Goal: Task Accomplishment & Management: Manage account settings

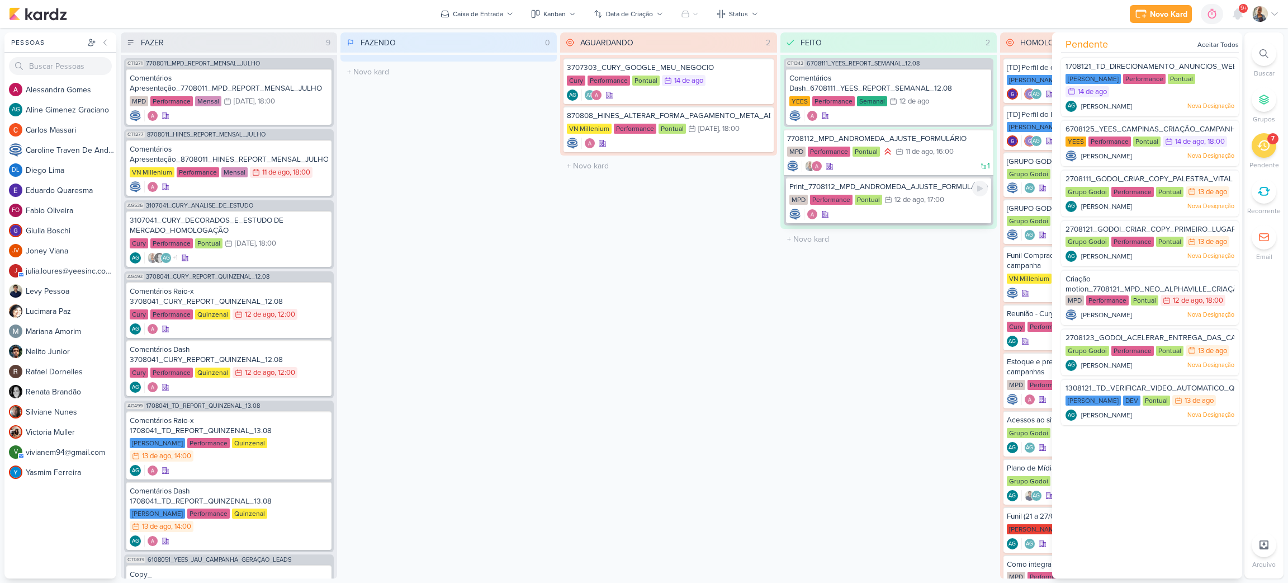
click at [912, 197] on div "12 de ago" at bounding box center [909, 199] width 30 height 7
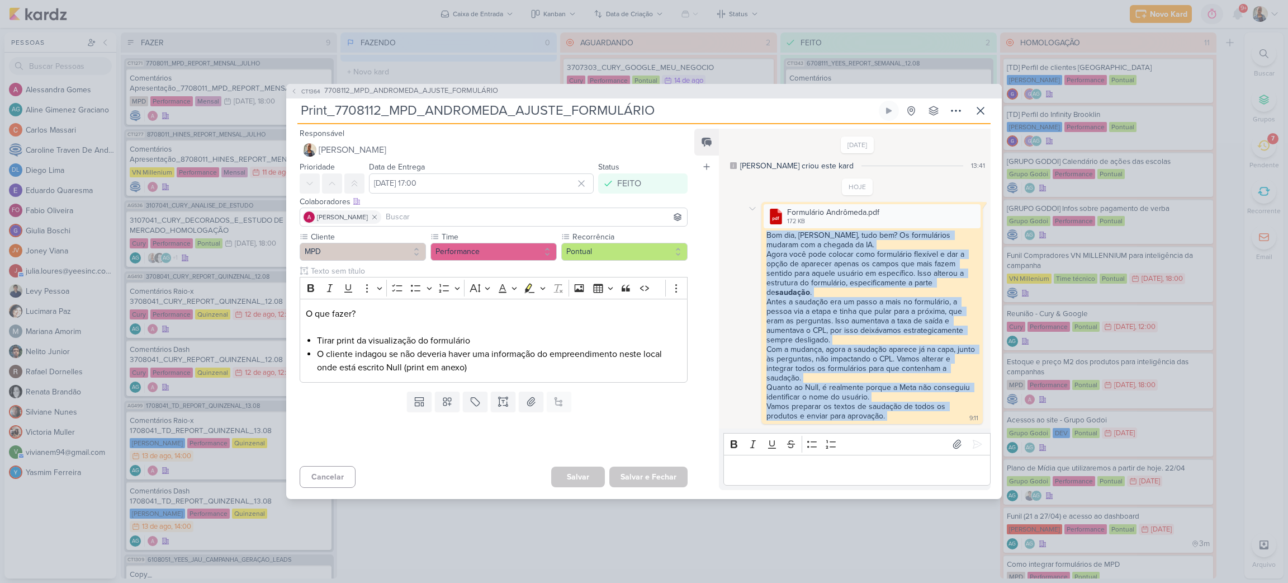
drag, startPoint x: 885, startPoint y: 419, endPoint x: 760, endPoint y: 236, distance: 222.0
click at [760, 236] on div ".cls-1 {fill: #cb0606;} .cls-1, .cls-2, .cls-3 {fill-rule: evenodd;} .cls-2 {fi…" at bounding box center [857, 313] width 259 height 222
copy div "Bom dia, [PERSON_NAME], tudo bem? Os formulários mudaram com a chegada da IA. A…"
click at [978, 108] on icon at bounding box center [980, 110] width 13 height 13
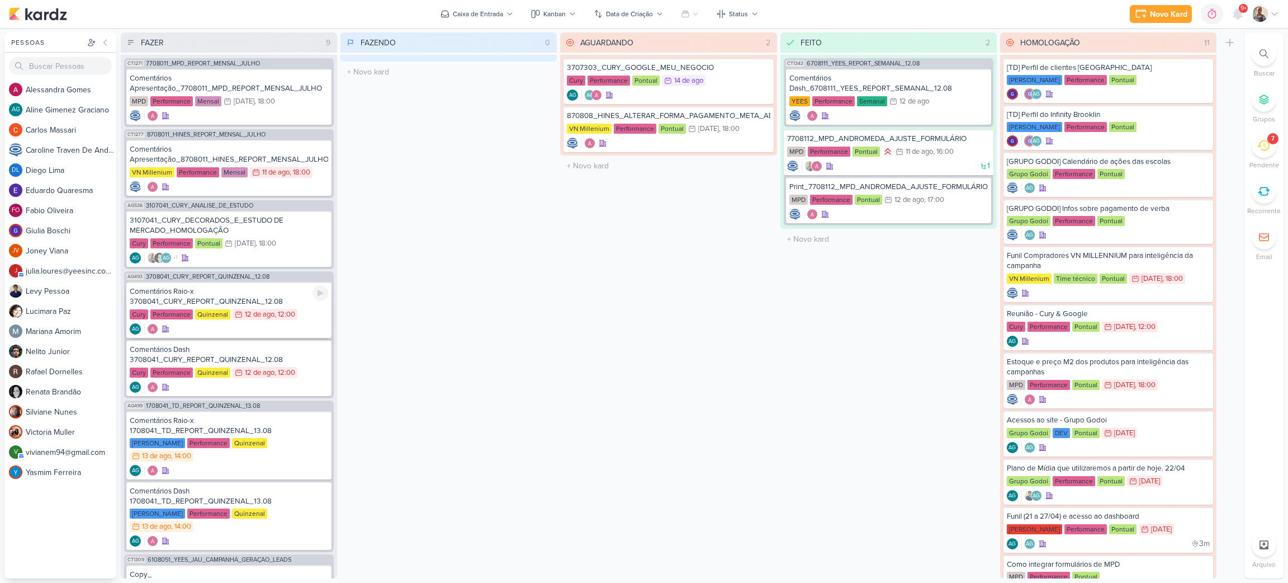
click at [216, 288] on div "Comentários Raio-x 3708041_CURY_REPORT_QUINZENAL_12.08" at bounding box center [229, 296] width 198 height 20
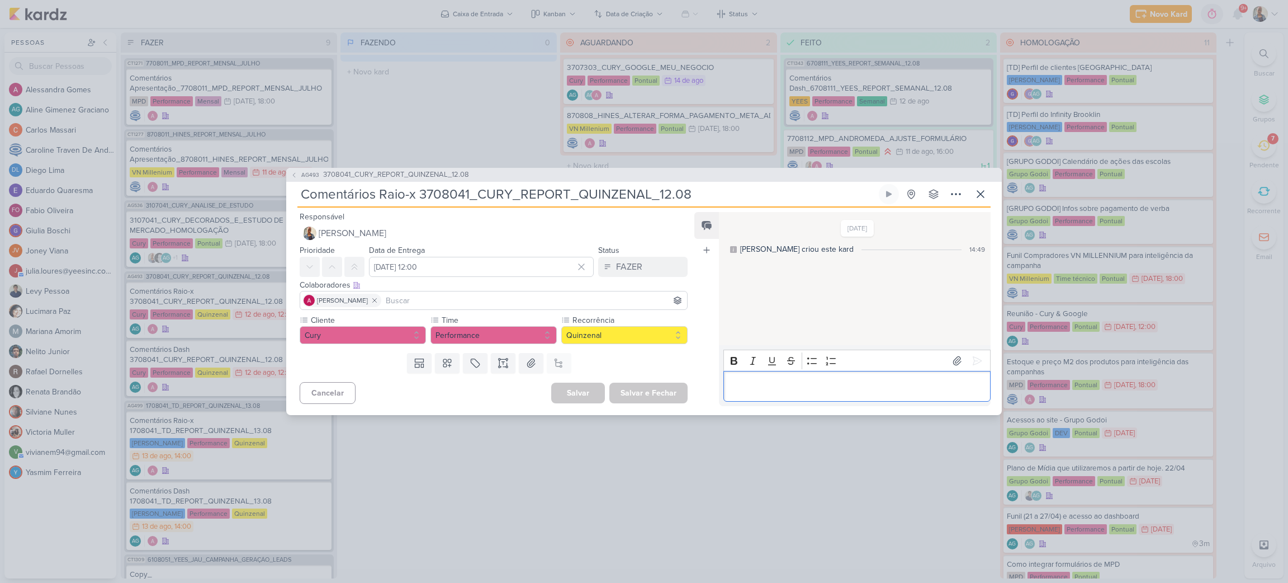
click at [814, 378] on div "Editor editing area: main" at bounding box center [856, 386] width 267 height 31
click at [768, 385] on p "Entregue em:" at bounding box center [856, 386] width 255 height 13
click at [891, 390] on p "Entregue no dia de ontem em:" at bounding box center [856, 386] width 255 height 13
click at [974, 355] on icon at bounding box center [977, 360] width 11 height 11
click at [636, 255] on div "Status FAZER FAZER FAZENDO [GEOGRAPHIC_DATA] FEITO HOMOLOGAÇÃO" at bounding box center [642, 260] width 89 height 34
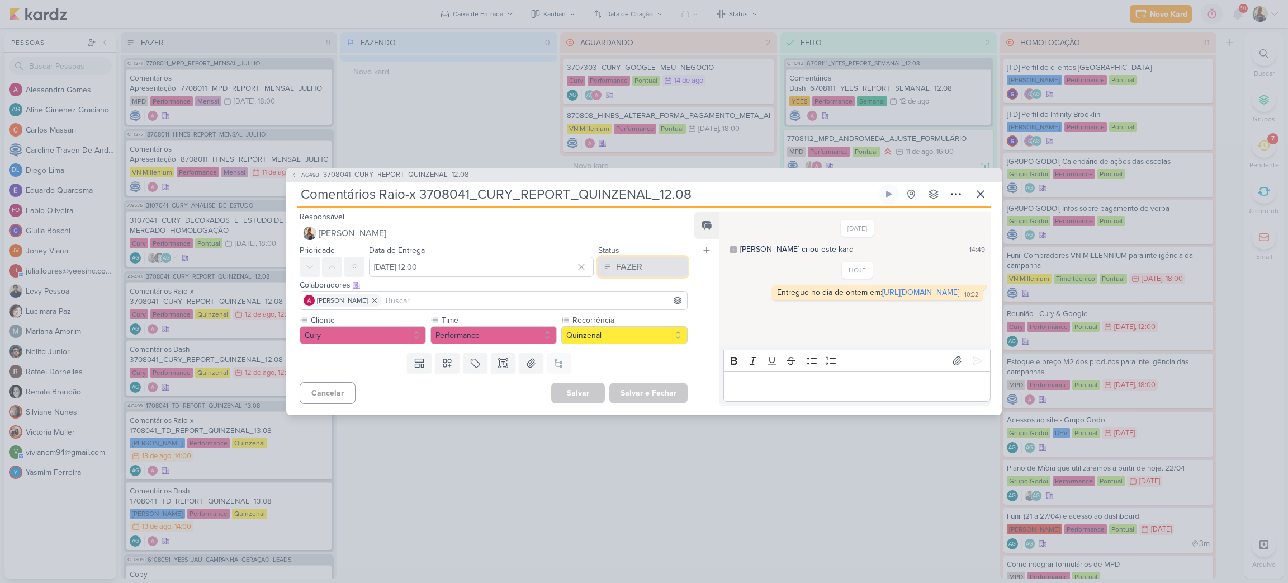
click at [642, 263] on button "FAZER" at bounding box center [642, 267] width 89 height 20
click at [624, 343] on div "FEITO" at bounding box center [620, 348] width 21 height 12
click at [640, 387] on button "Salvar e Fechar" at bounding box center [648, 392] width 78 height 21
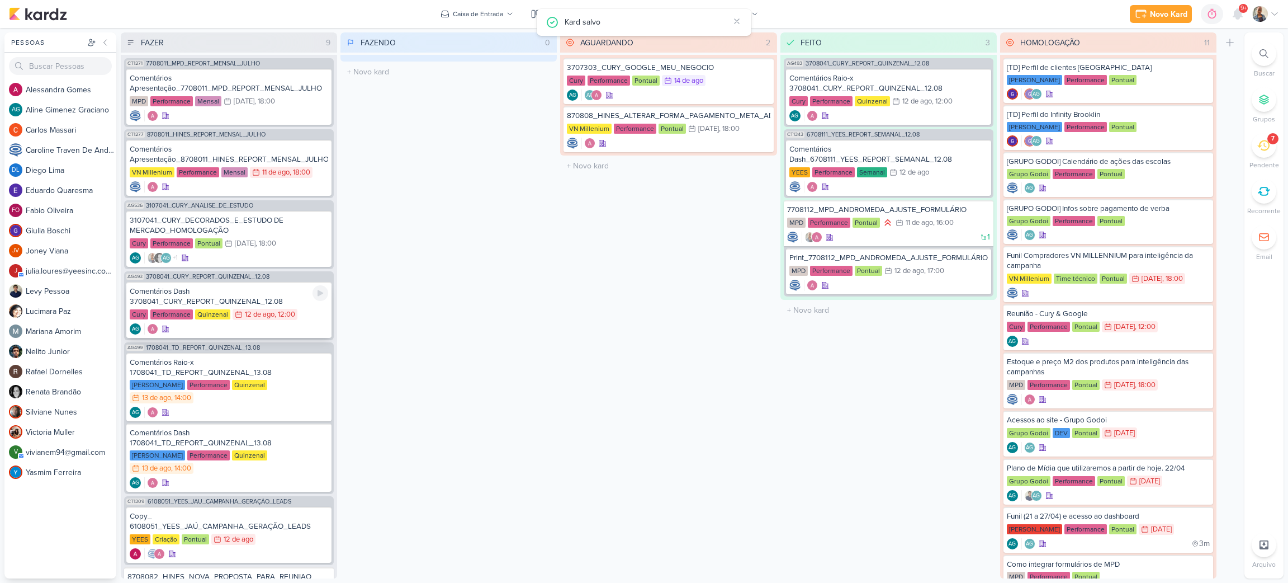
click at [274, 303] on div "Comentários Dash 3708041_CURY_REPORT_QUINZENAL_12.08" at bounding box center [229, 296] width 198 height 20
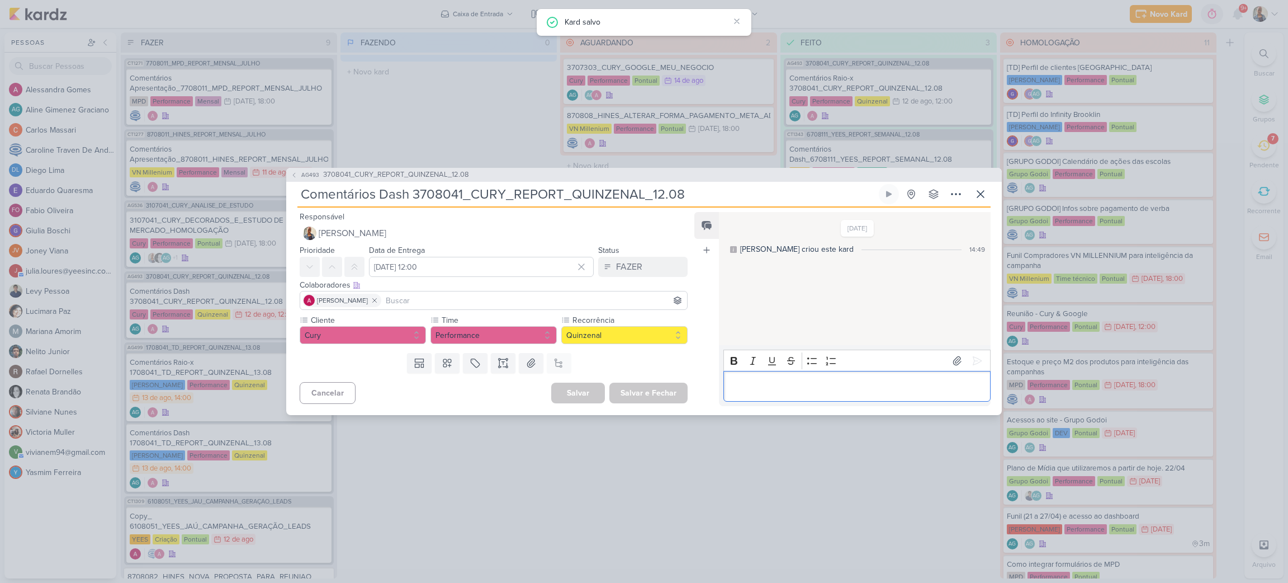
click at [747, 381] on p "Editor editing area: main" at bounding box center [856, 386] width 255 height 13
click at [955, 358] on icon at bounding box center [956, 360] width 11 height 11
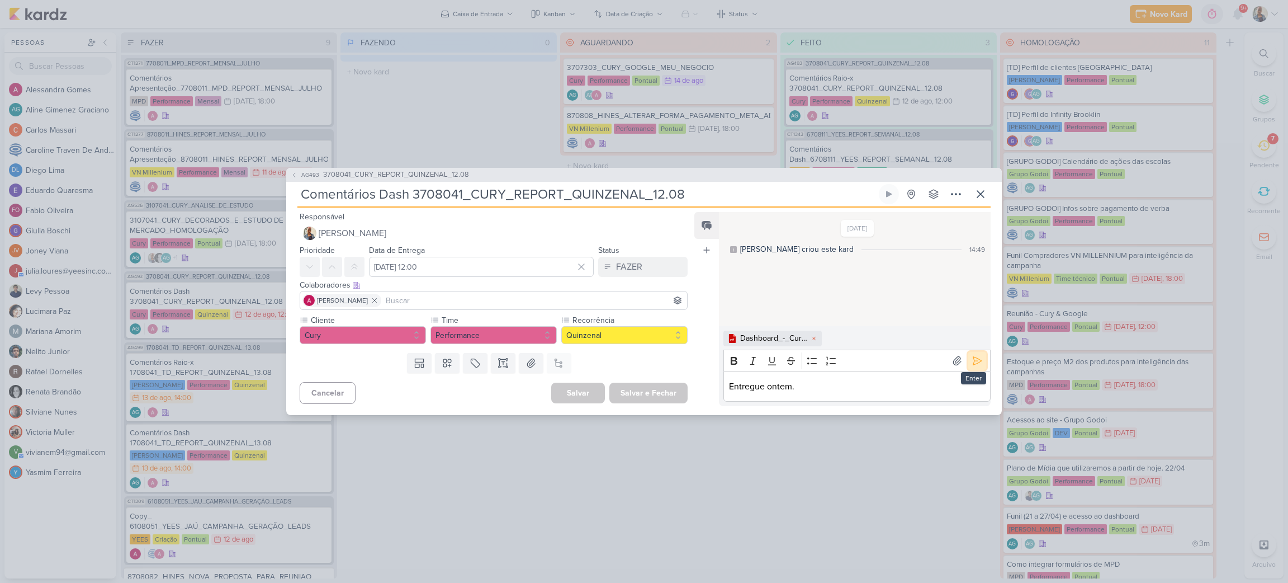
click at [972, 358] on icon at bounding box center [977, 360] width 11 height 11
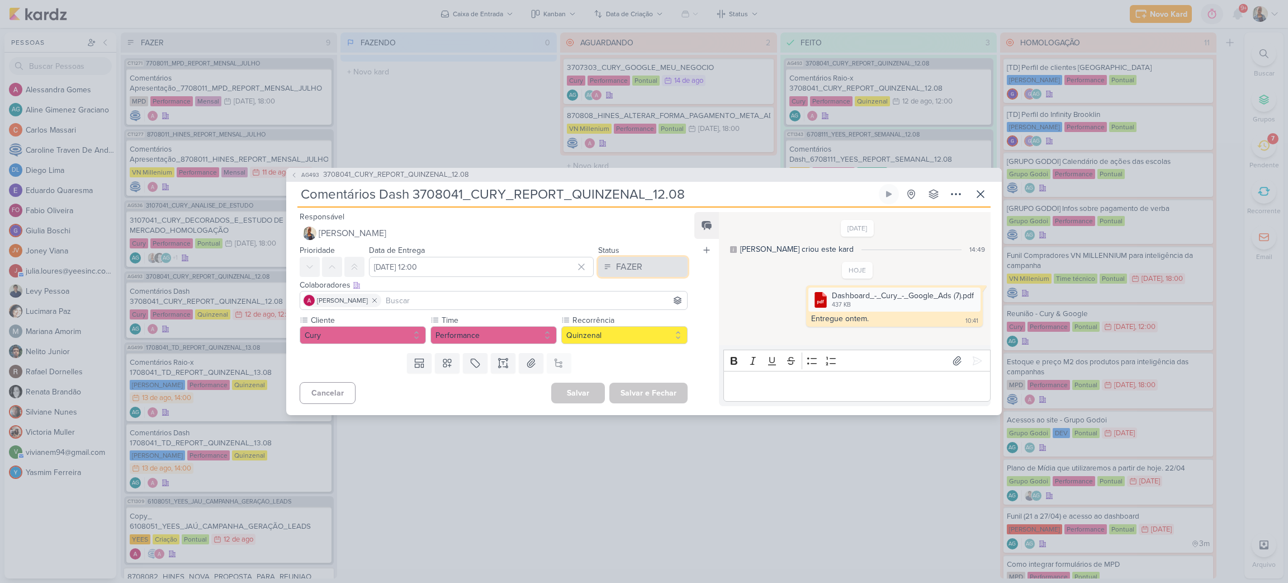
click at [650, 273] on button "FAZER" at bounding box center [642, 267] width 89 height 20
click at [622, 349] on div "FEITO" at bounding box center [620, 348] width 21 height 12
click at [628, 391] on button "Salvar e Fechar" at bounding box center [648, 392] width 78 height 21
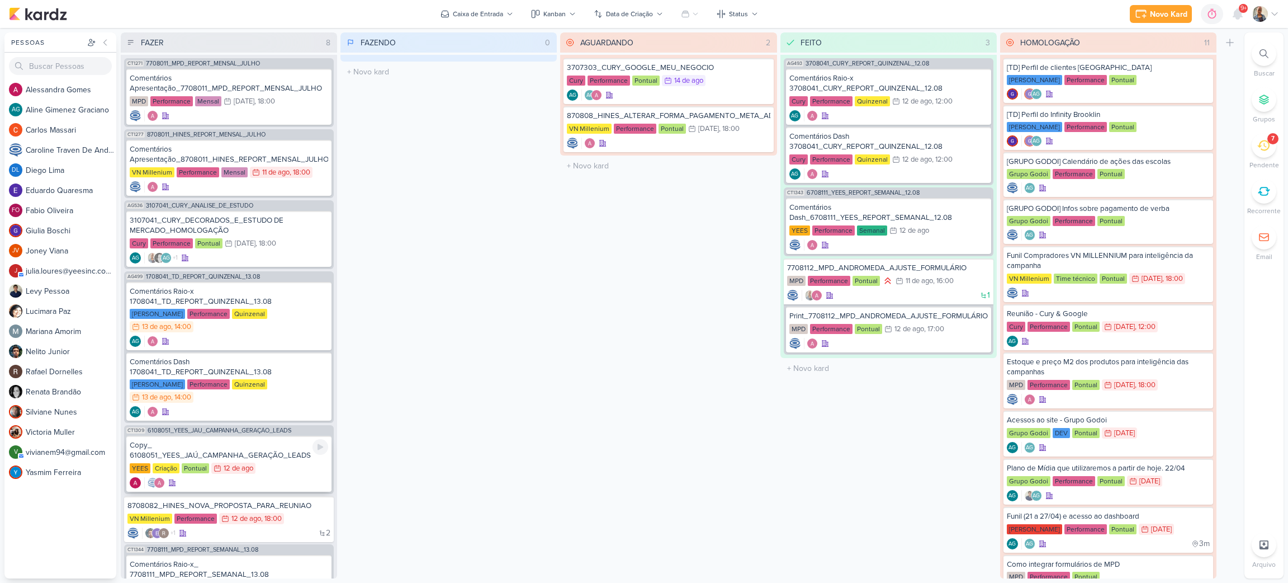
click at [277, 440] on div "Copy_ 6108051_YEES_JAÚ_CAMPANHA_GERAÇÃO_LEADS" at bounding box center [229, 450] width 198 height 20
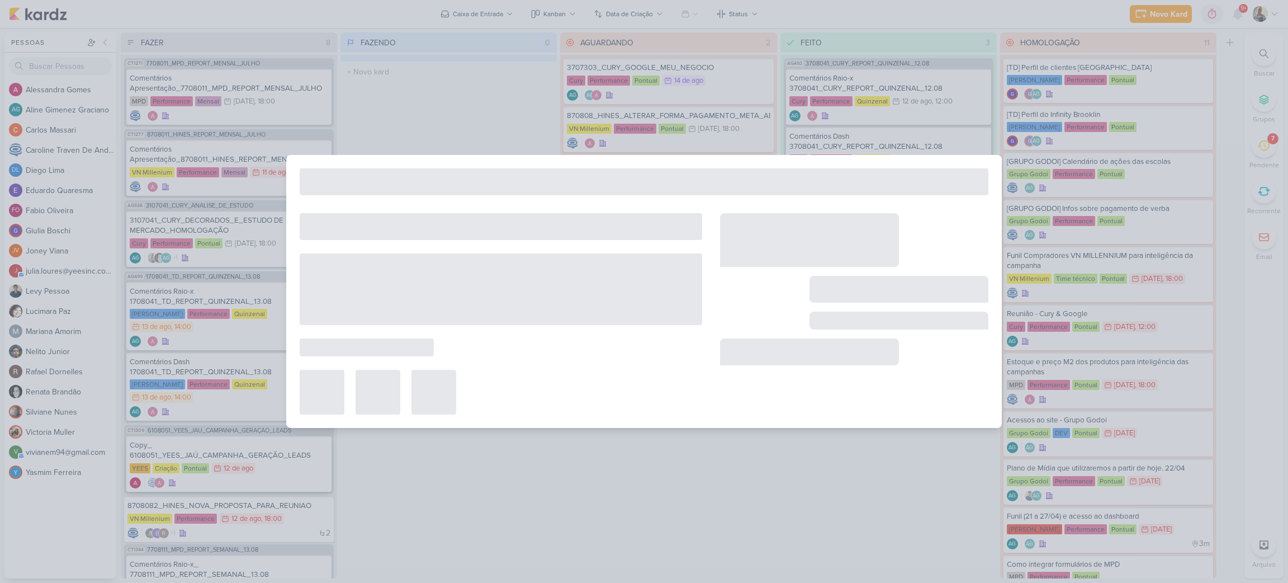
type input "Copy_ 6108051_YEES_JAÚ_CAMPANHA_GERAÇÃO_LEADS"
type input "[DATE] 23:59"
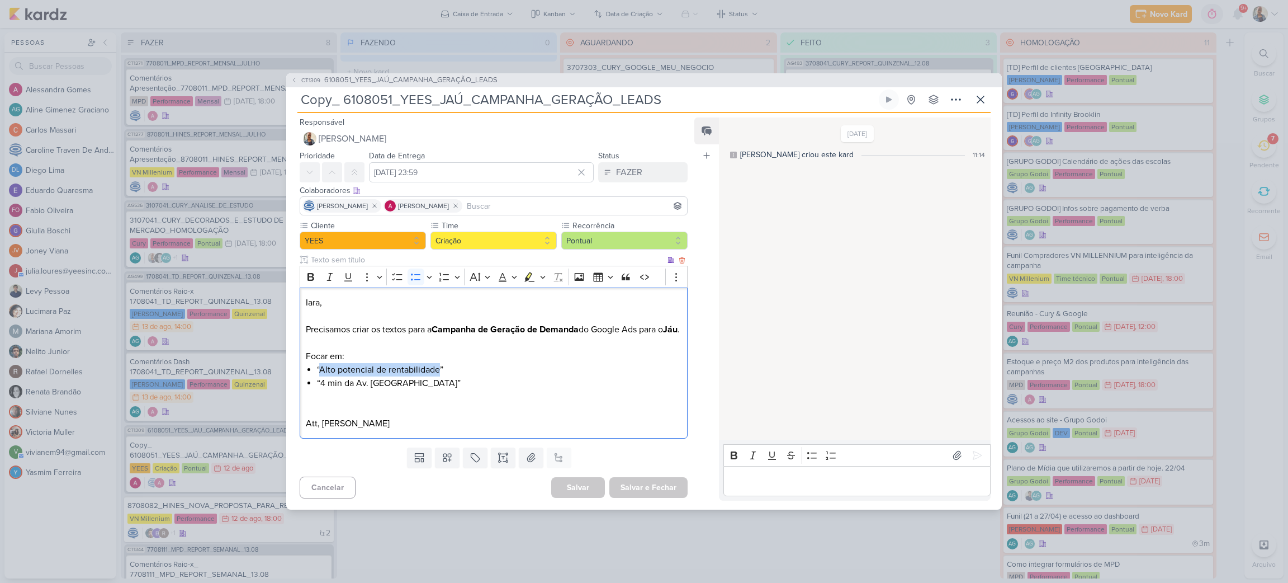
drag, startPoint x: 441, startPoint y: 377, endPoint x: 320, endPoint y: 376, distance: 120.2
click at [320, 376] on li "“Alto potencial de rentabilidade”" at bounding box center [499, 369] width 364 height 13
copy li "Alto potencial de rentabilidade"
drag, startPoint x: 401, startPoint y: 391, endPoint x: 323, endPoint y: 392, distance: 78.3
click at [323, 390] on li "“4 min da Av. [GEOGRAPHIC_DATA]”" at bounding box center [499, 382] width 364 height 13
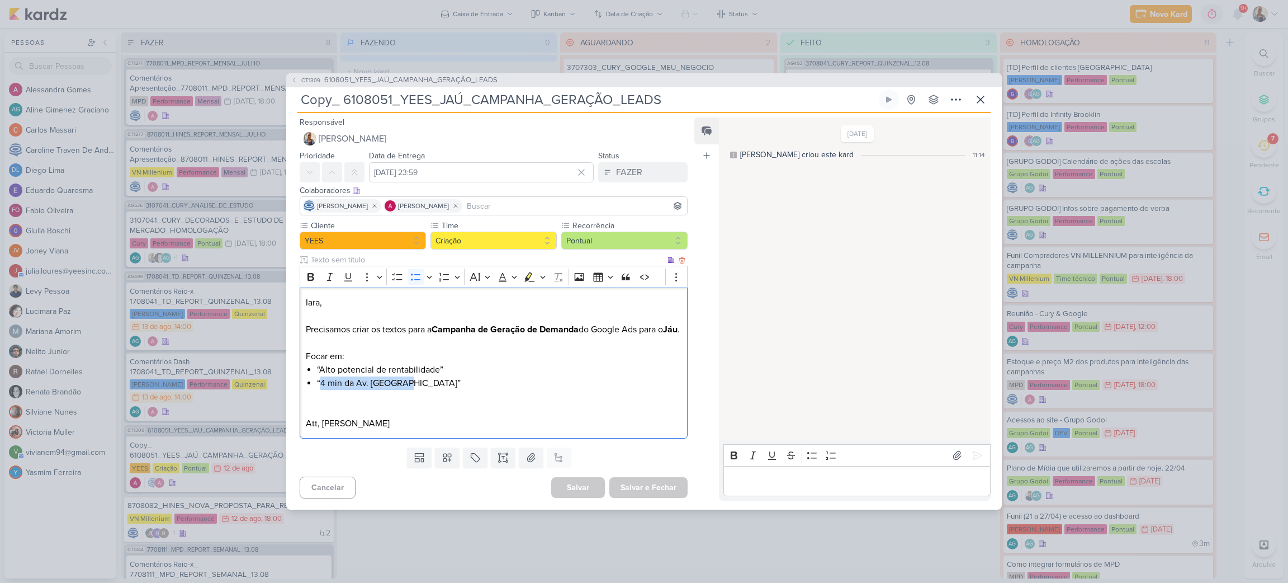
copy li "4 min da Av. [GEOGRAPHIC_DATA]"
click at [952, 461] on icon at bounding box center [956, 454] width 11 height 11
click at [853, 487] on p "Editor editing area: main" at bounding box center [856, 480] width 255 height 13
click at [973, 460] on icon at bounding box center [977, 455] width 8 height 8
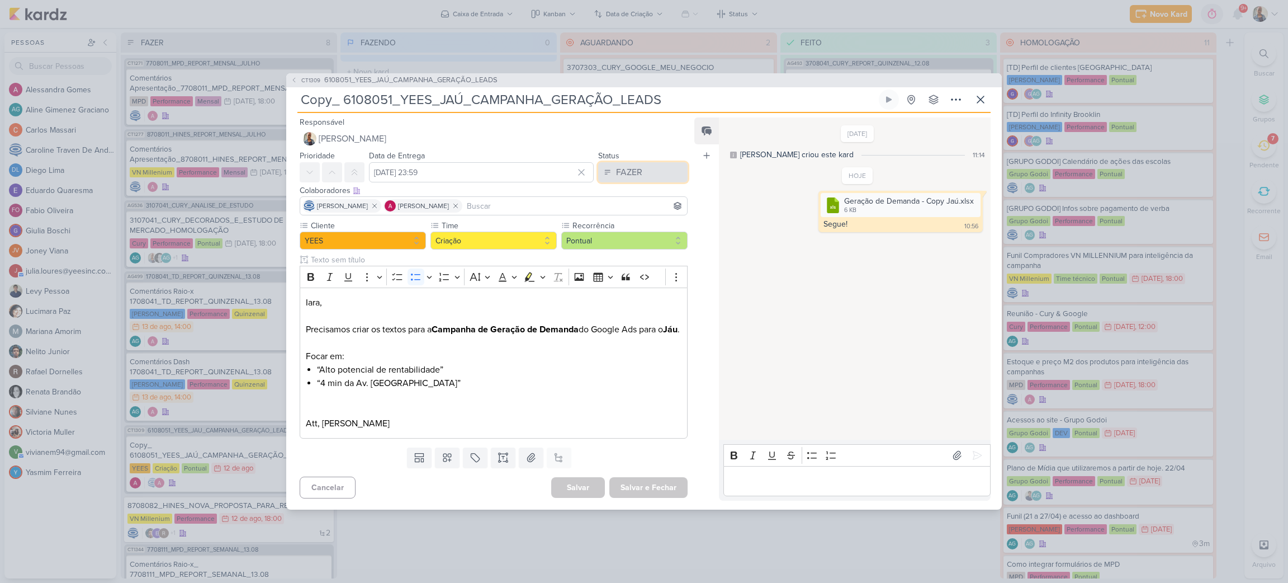
click at [641, 174] on button "FAZER" at bounding box center [642, 172] width 89 height 20
click at [623, 247] on div "FEITO" at bounding box center [620, 253] width 21 height 12
click at [653, 489] on button "Salvar e Fechar" at bounding box center [648, 487] width 78 height 21
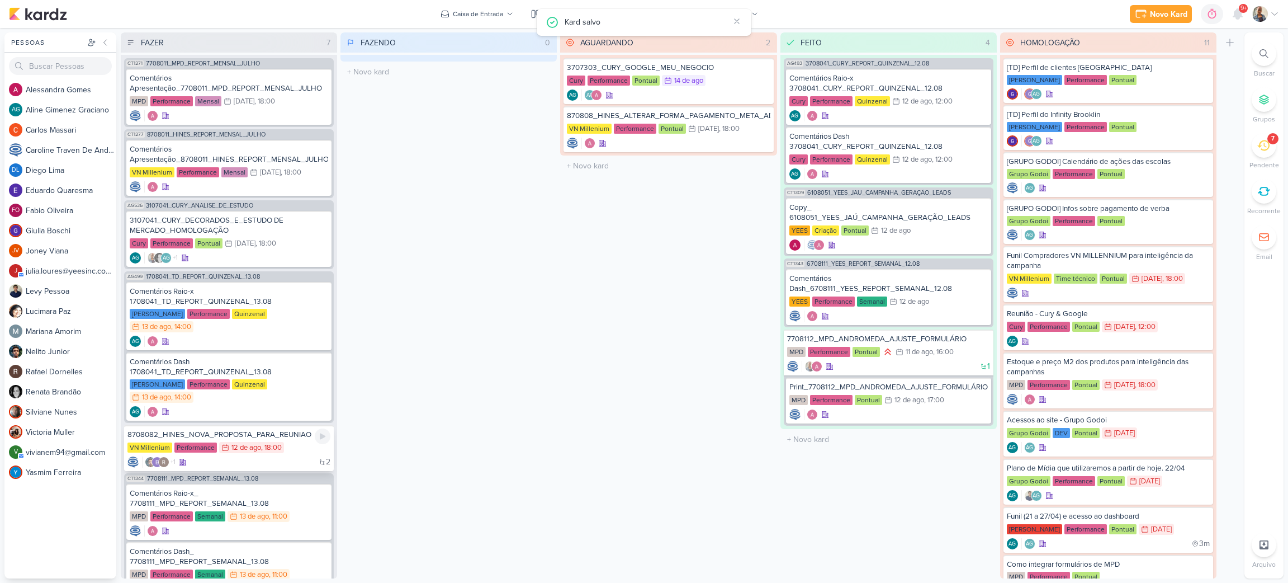
click at [290, 456] on div "2 +1" at bounding box center [228, 461] width 203 height 11
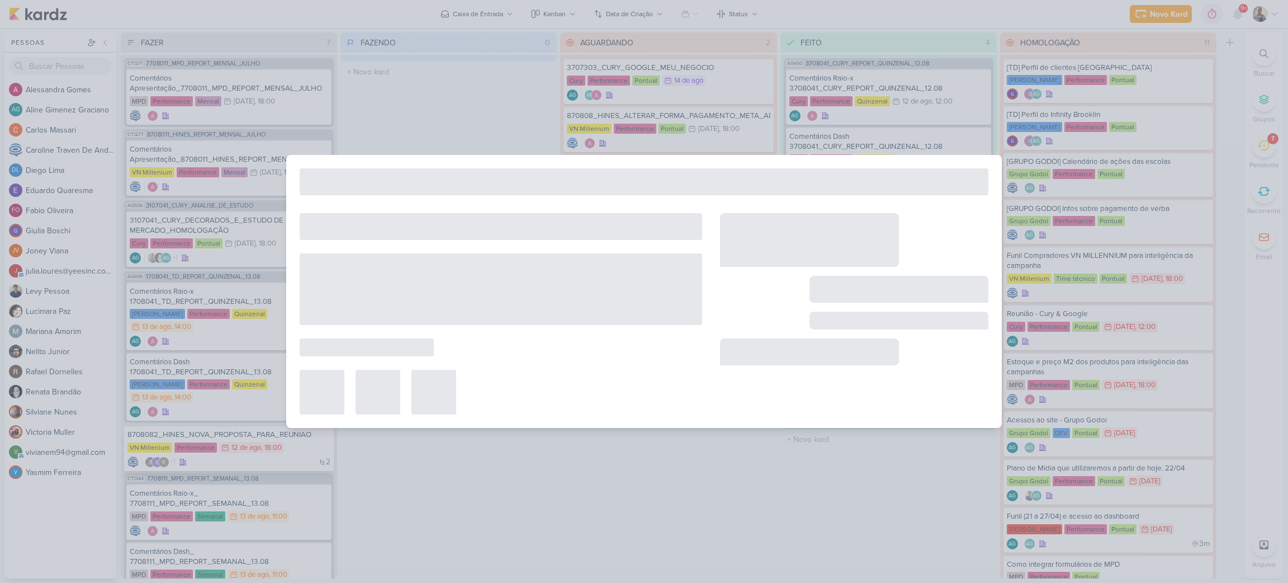
type input "8708082_HINES_NOVA_PROPOSTA_PARA_REUNIAO"
type input "[DATE] 18:00"
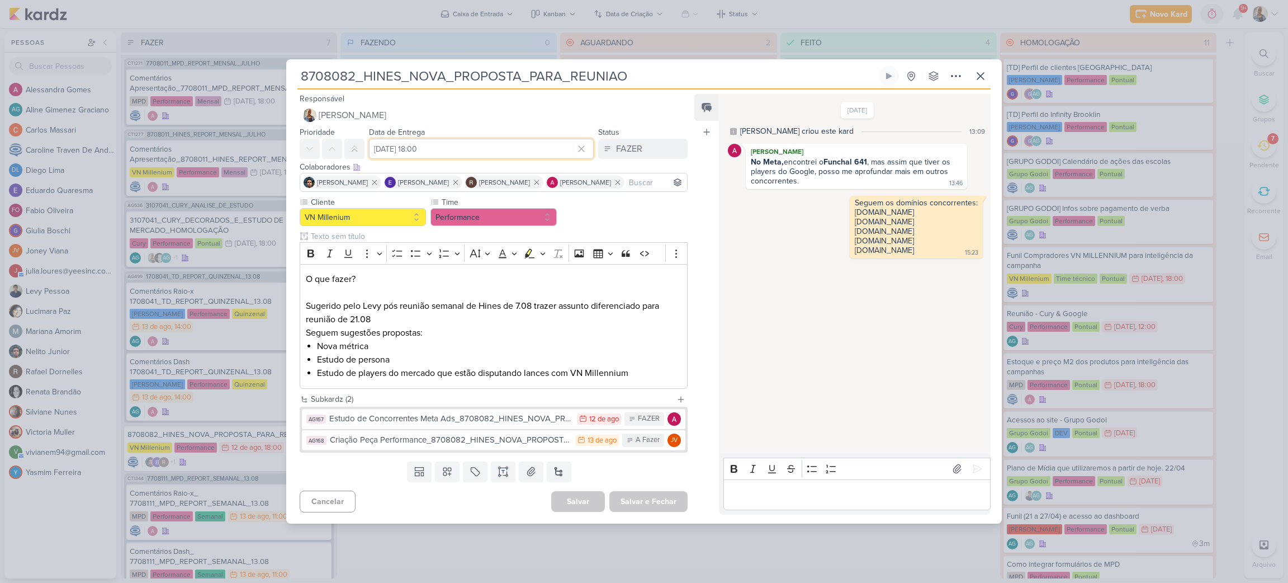
click at [532, 147] on input "[DATE] 18:00" at bounding box center [481, 149] width 225 height 20
click at [539, 232] on div "14" at bounding box center [543, 240] width 17 height 17
type input "[DATE] 18:00"
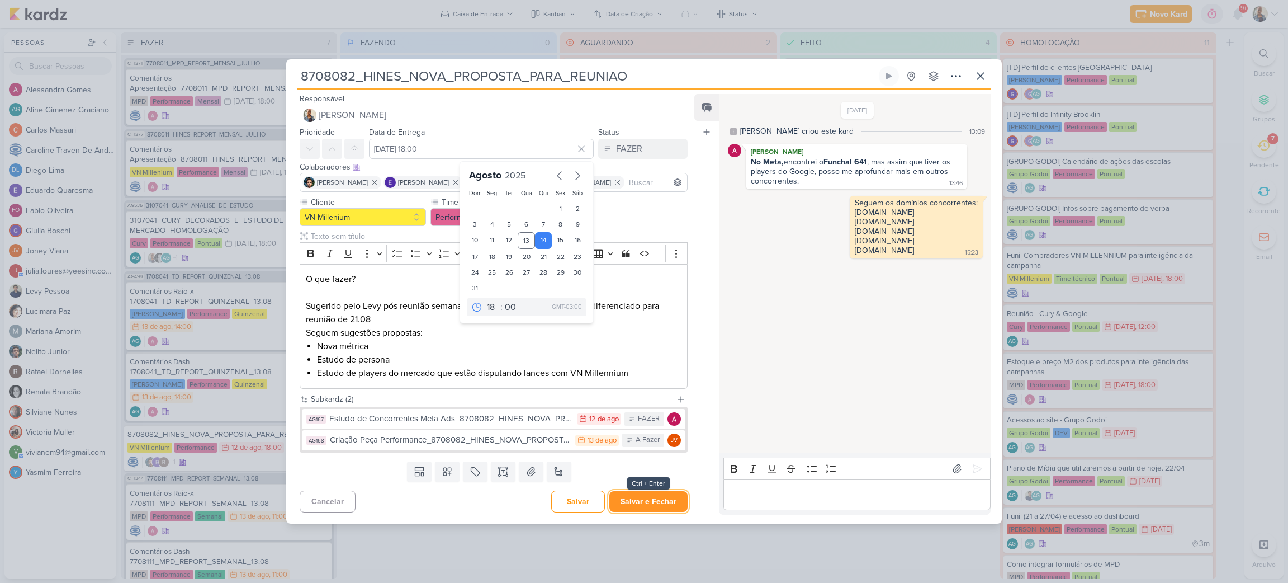
click at [633, 499] on button "Salvar e Fechar" at bounding box center [648, 501] width 78 height 21
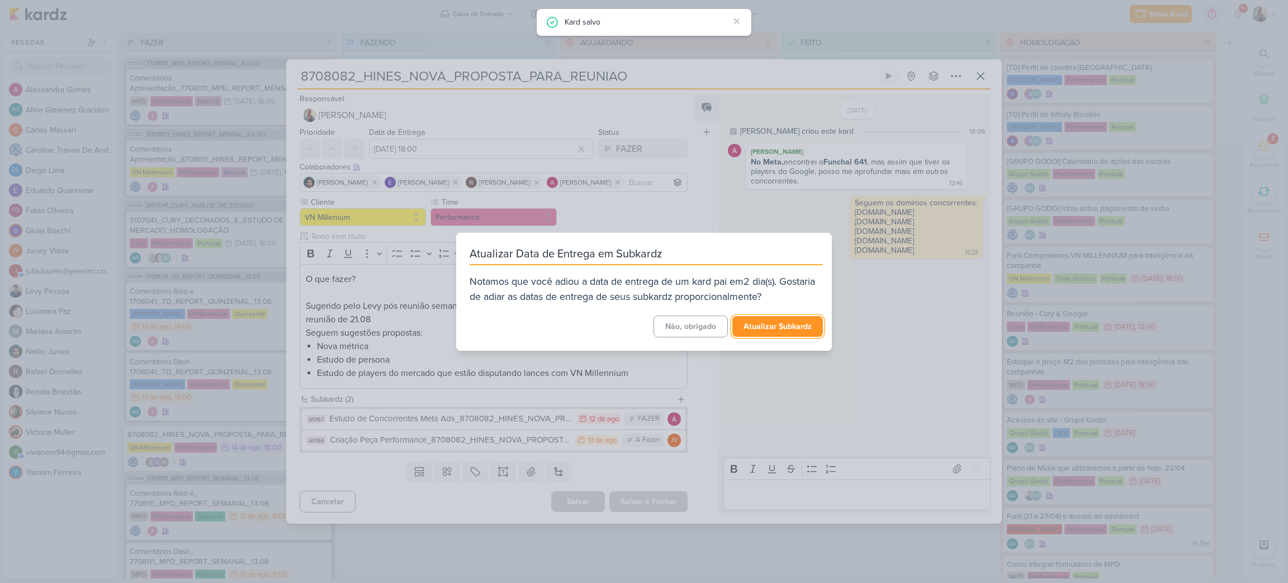
click at [784, 317] on button "Atualizar Subkardz" at bounding box center [777, 326] width 91 height 21
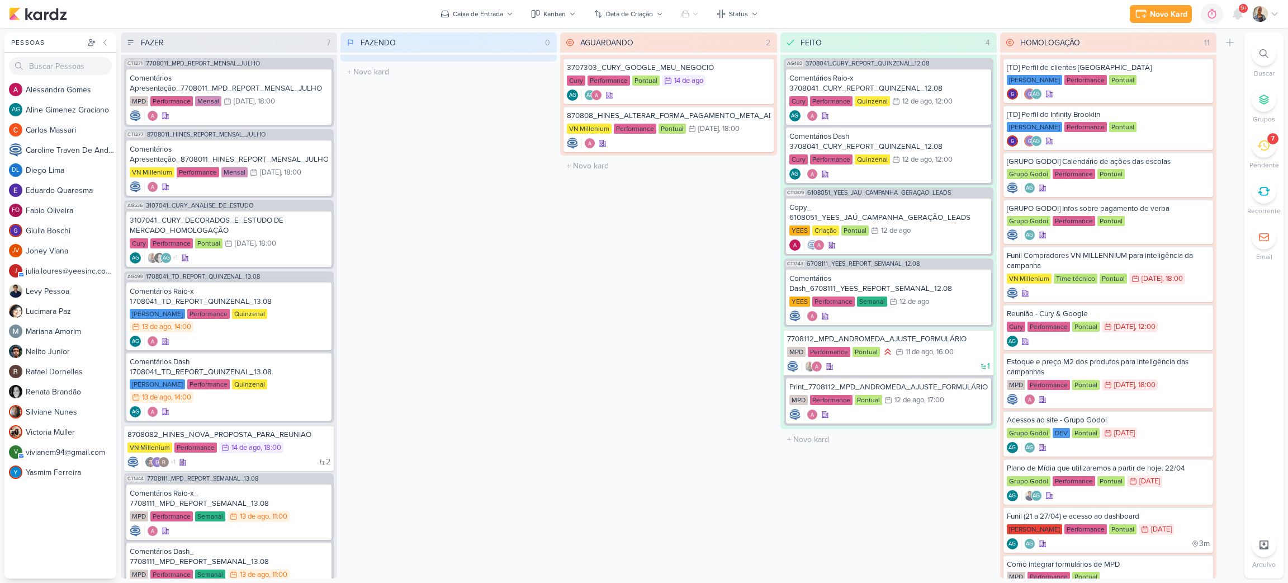
click at [1267, 142] on div "7" at bounding box center [1272, 138] width 11 height 11
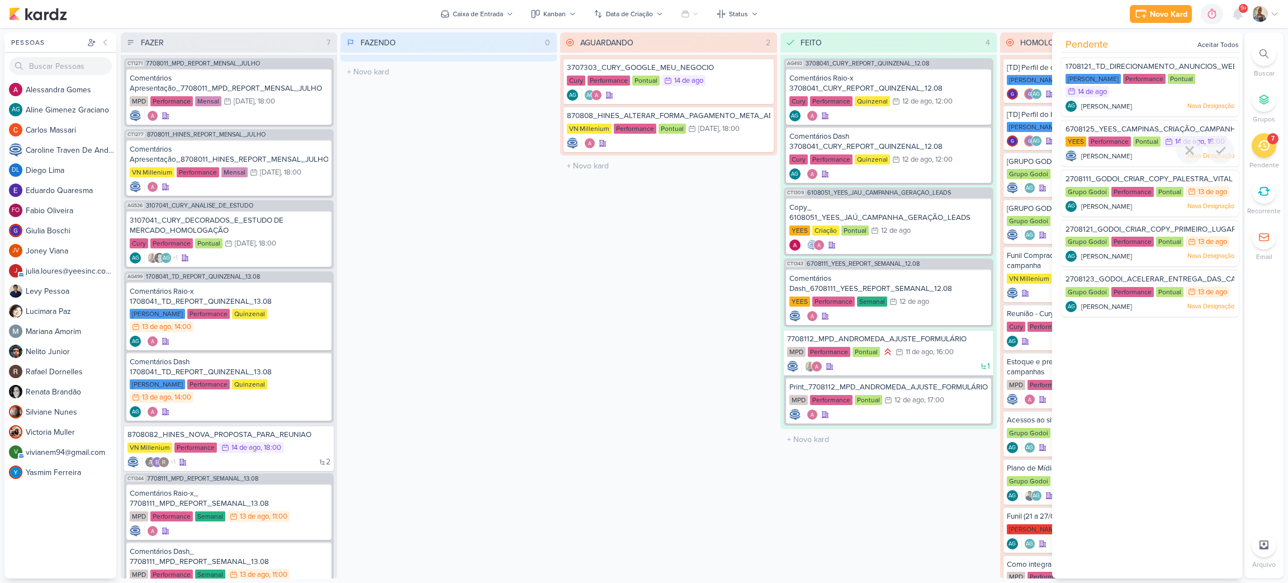
click at [1153, 125] on span "6708125_YEES_CAMPINAS_CRIAÇÃO_CAMPANHA_IAMAX_GOOGLE_ADS" at bounding box center [1194, 129] width 257 height 9
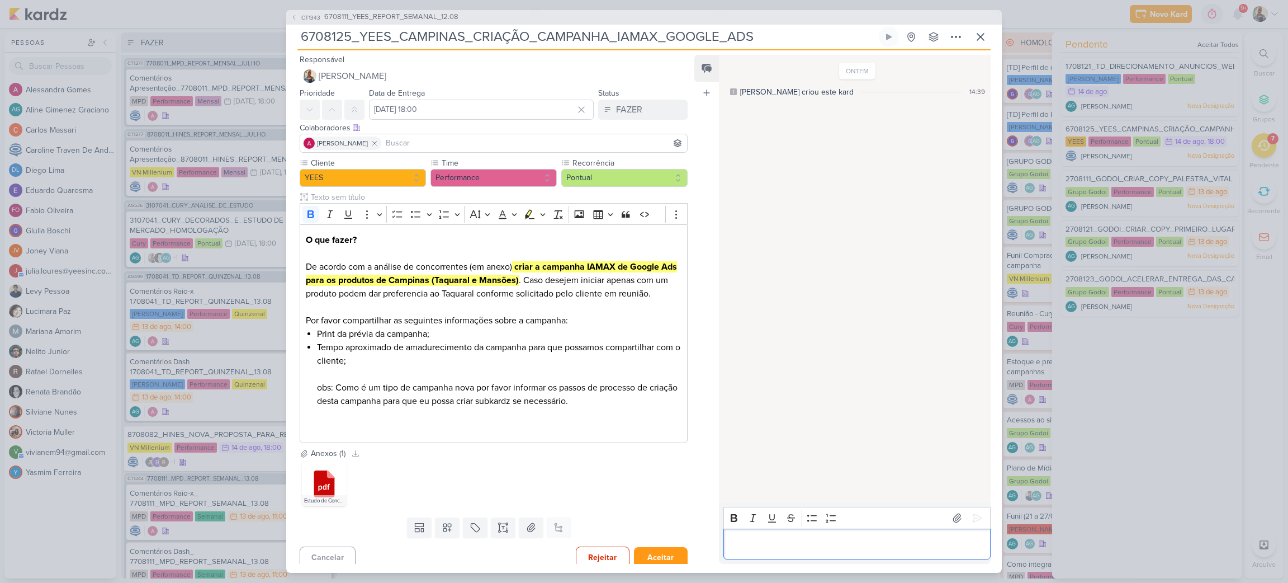
click at [833, 542] on p "Editor editing area: main" at bounding box center [856, 543] width 255 height 13
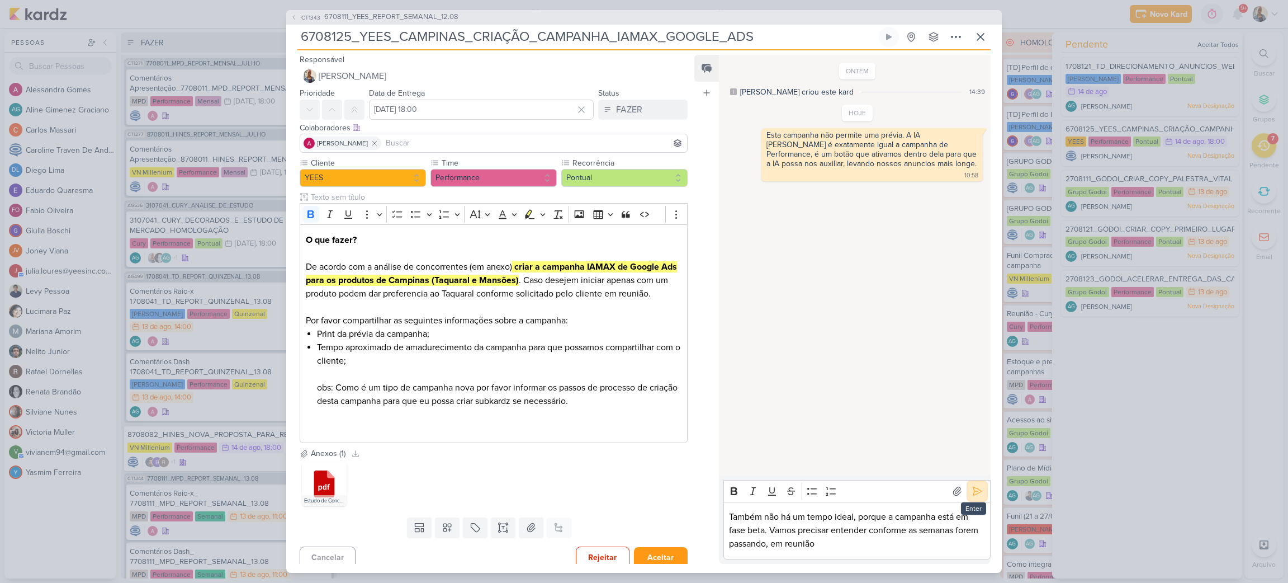
click at [977, 493] on icon at bounding box center [977, 490] width 11 height 11
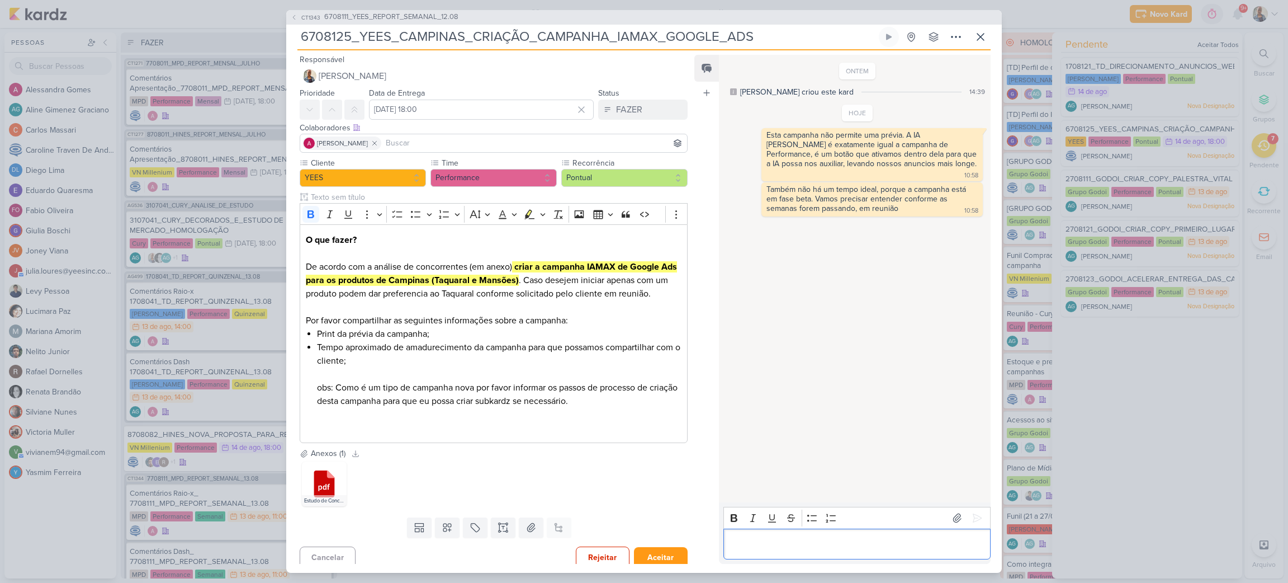
click at [829, 533] on div "Editor editing area: main" at bounding box center [856, 543] width 267 height 31
click at [973, 499] on icon at bounding box center [977, 504] width 11 height 11
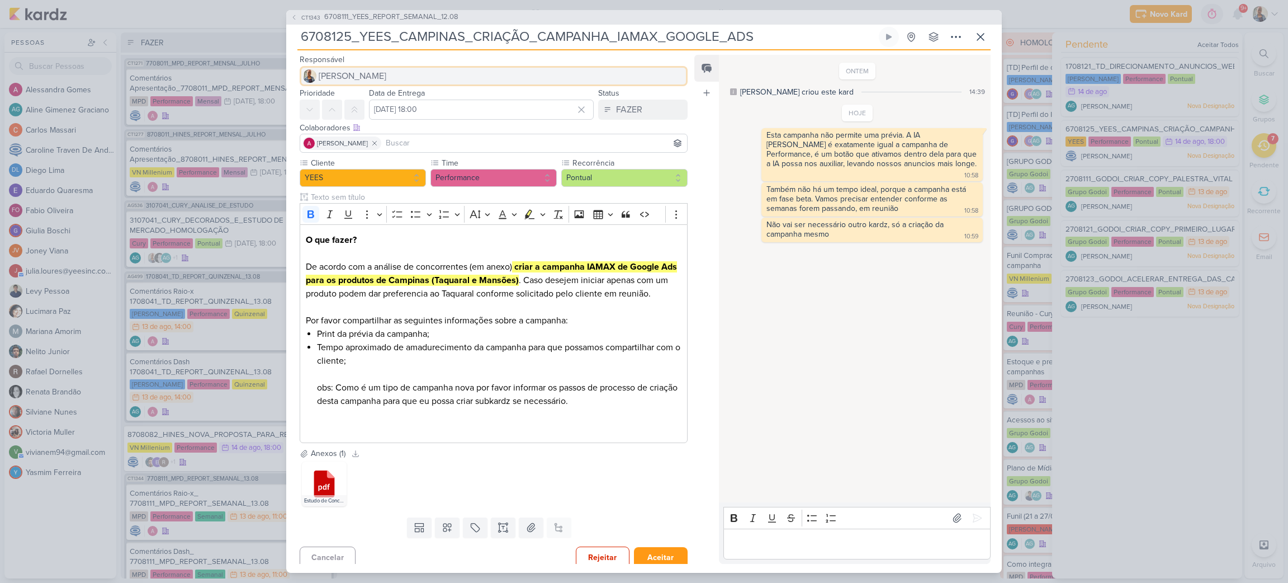
click at [354, 76] on span "[PERSON_NAME]" at bounding box center [353, 75] width 68 height 13
type input "neli"
click at [358, 99] on div "[PERSON_NAME]" at bounding box center [349, 98] width 59 height 12
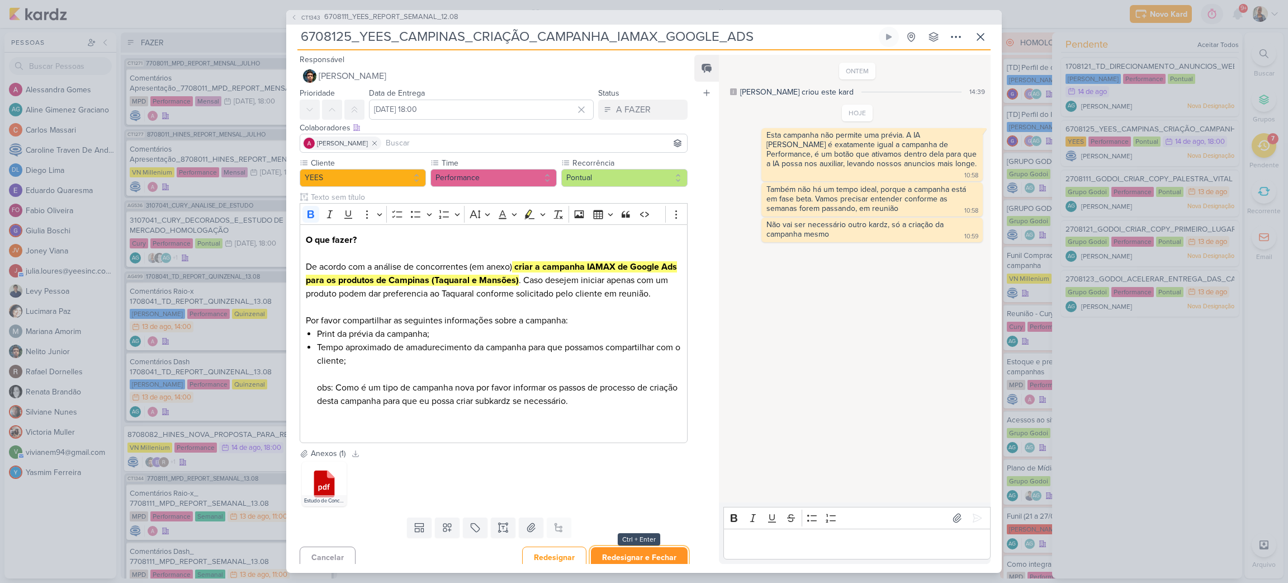
click at [637, 552] on button "Redesignar e Fechar" at bounding box center [639, 557] width 97 height 21
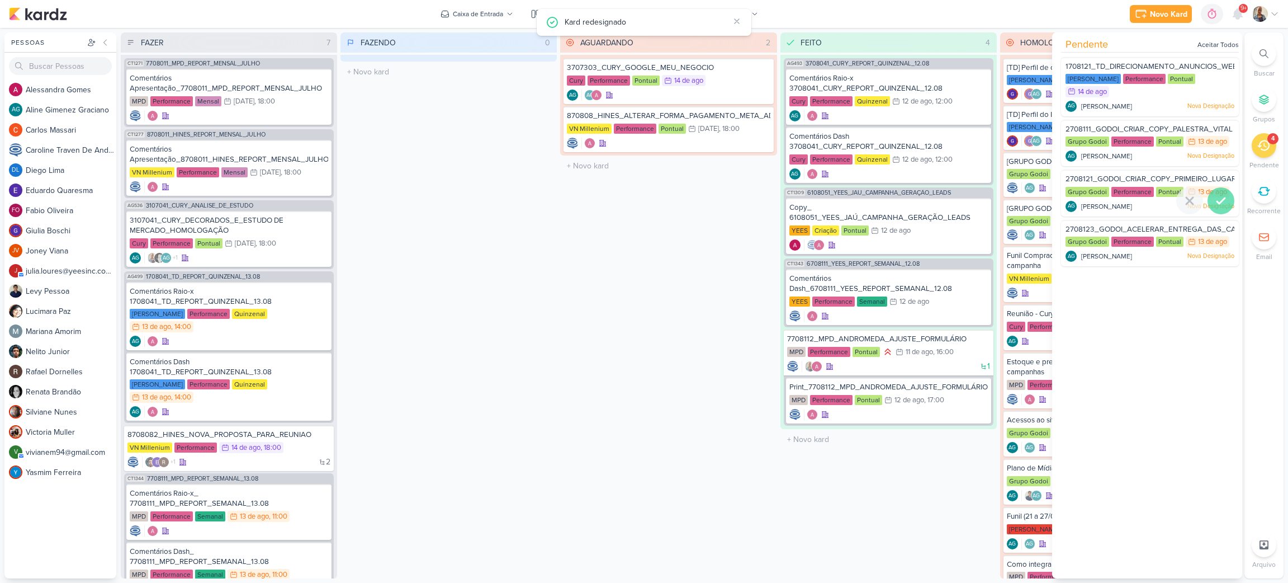
click at [1221, 201] on icon at bounding box center [1220, 200] width 13 height 13
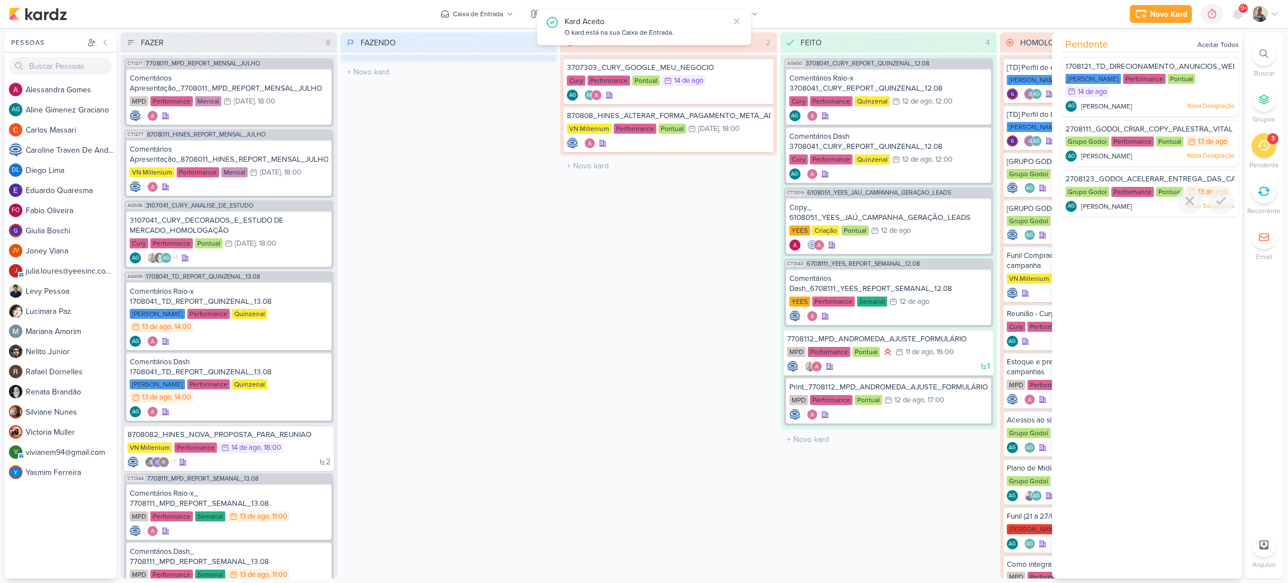
click at [1221, 201] on icon at bounding box center [1220, 200] width 13 height 13
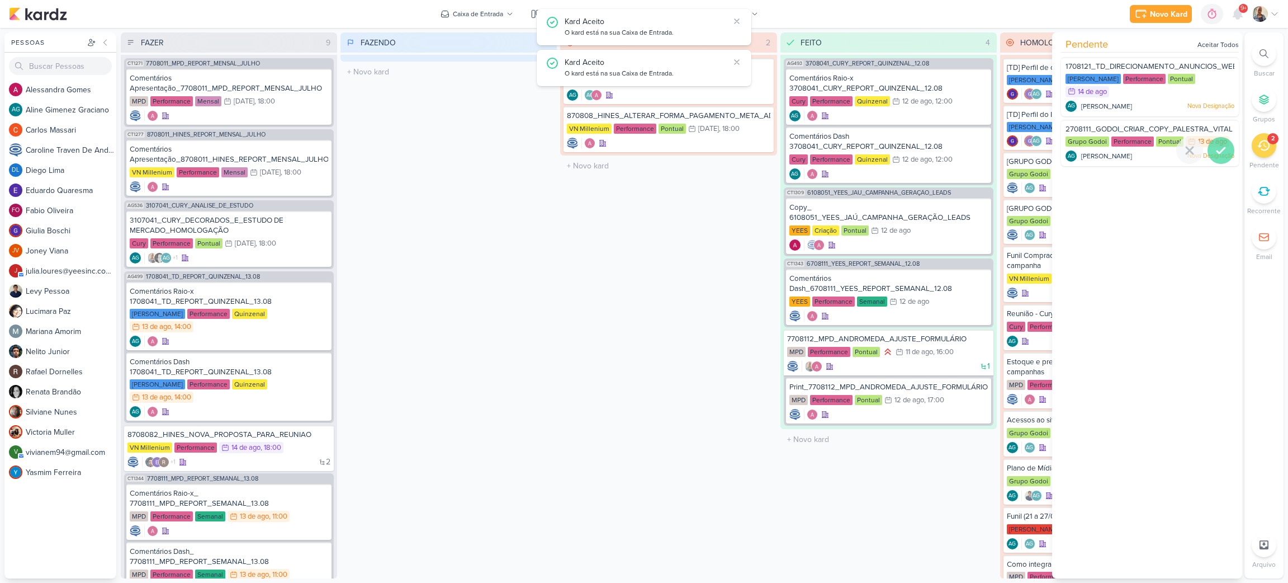
click at [1219, 156] on icon at bounding box center [1220, 150] width 13 height 13
click at [1189, 66] on span "1708121_TD_DIRECIONAMENTO_ANUNCIOS_WEBSITE" at bounding box center [1159, 66] width 187 height 9
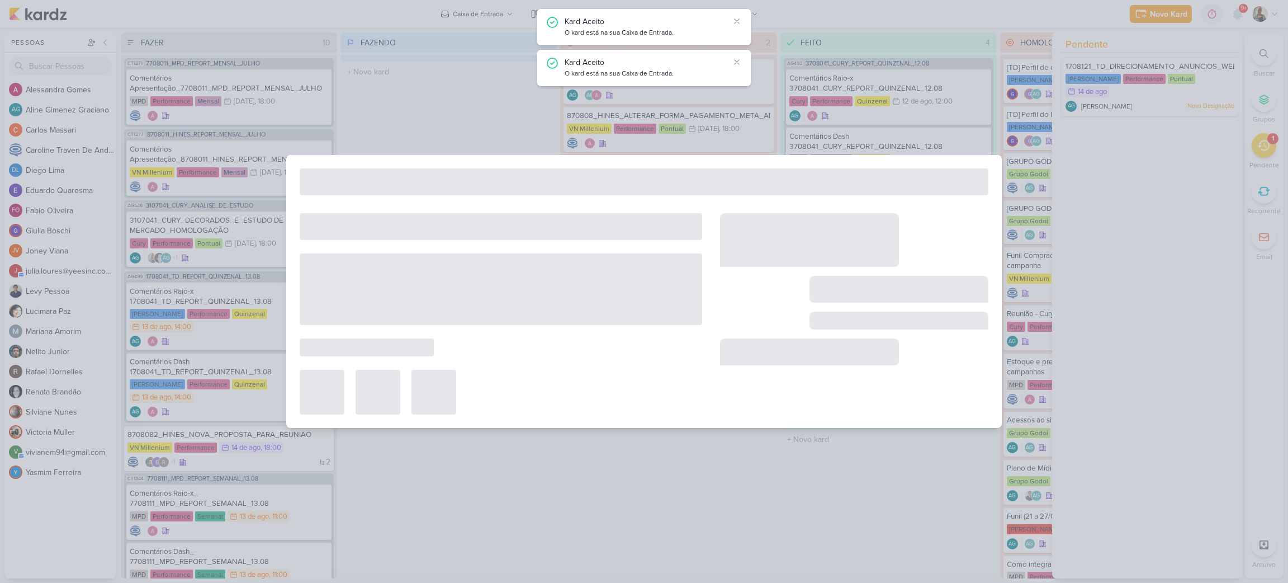
type input "1708121_TD_DIRECIONAMENTO_ANUNCIOS_WEBSITE"
type input "[DATE] 23:59"
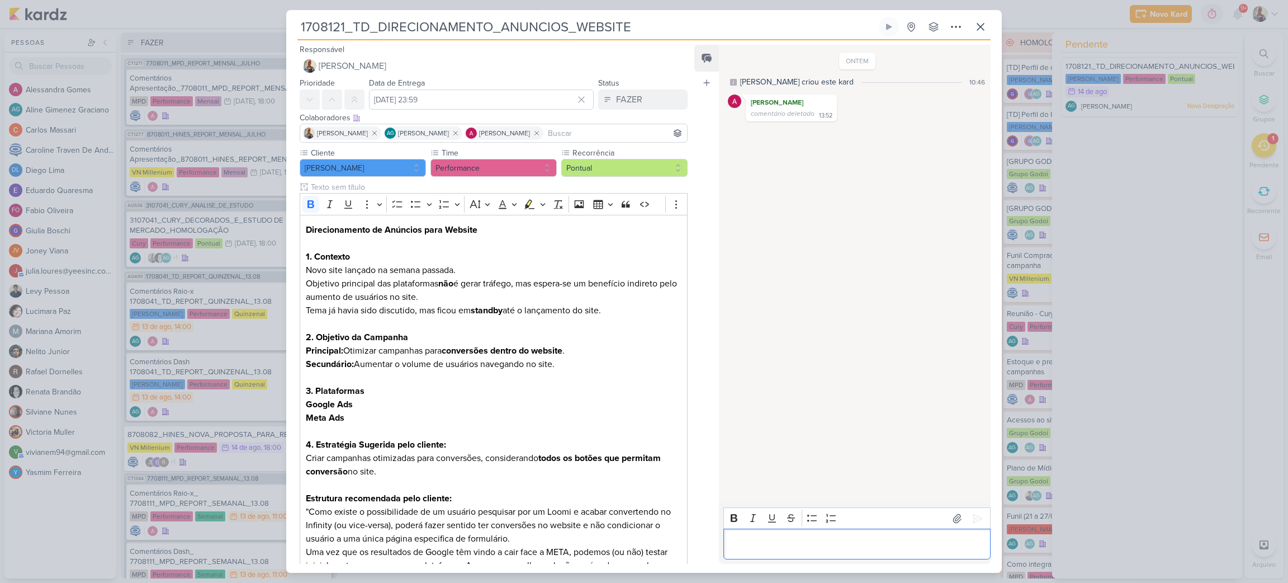
click at [853, 540] on p "Editor editing area: main" at bounding box center [856, 543] width 255 height 13
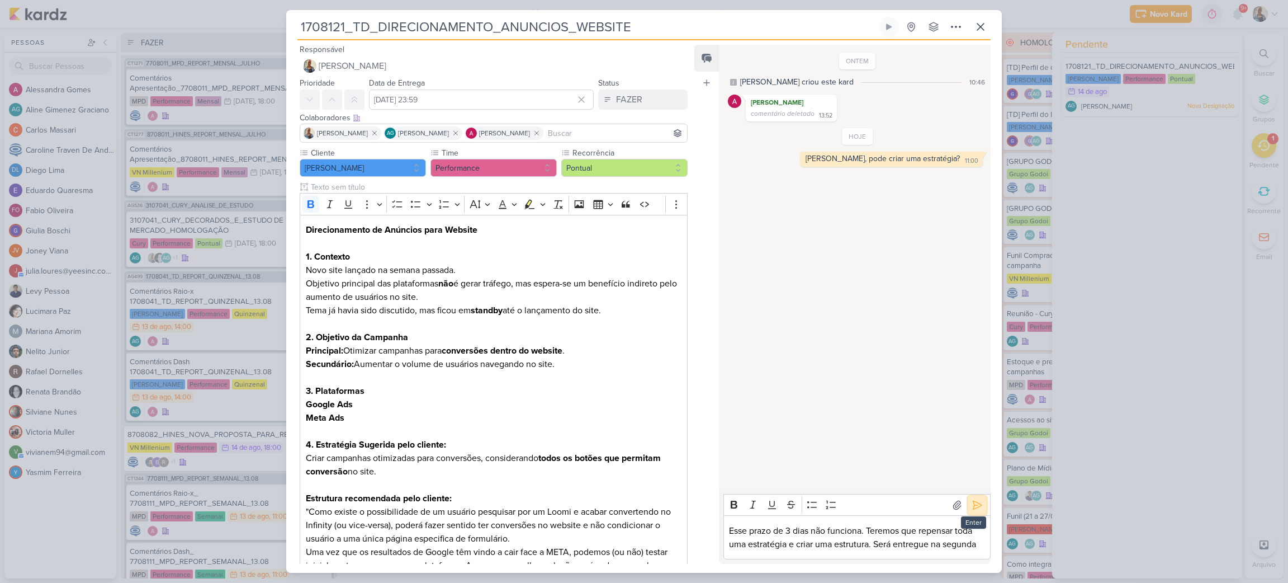
click at [972, 508] on icon at bounding box center [977, 504] width 11 height 11
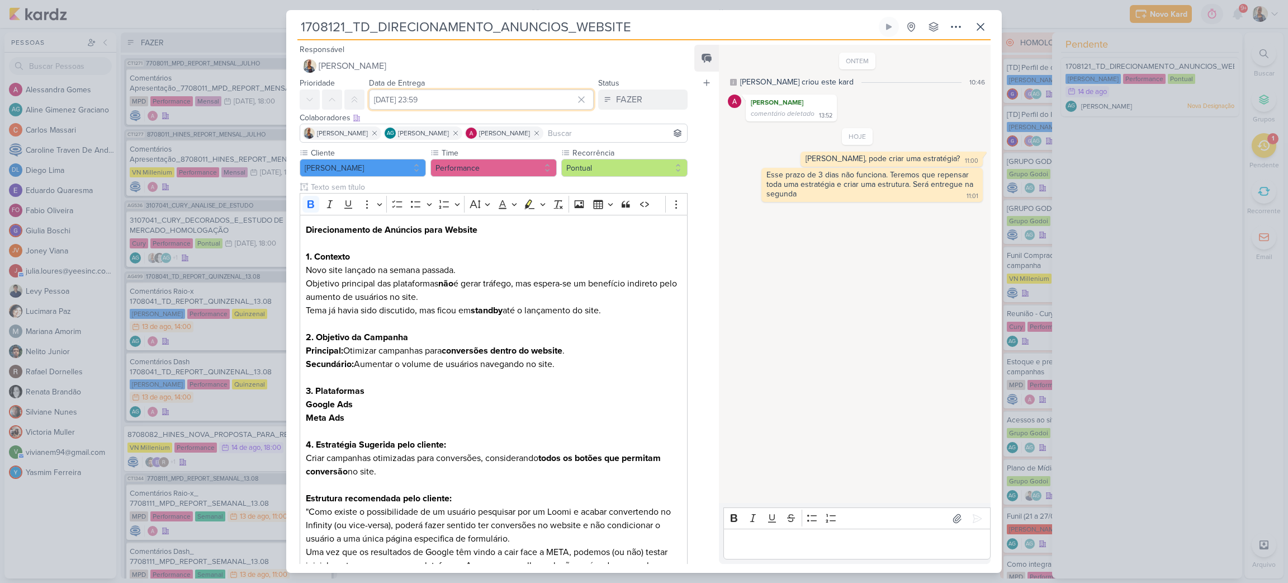
click at [524, 89] on input "[DATE] 23:59" at bounding box center [481, 99] width 225 height 20
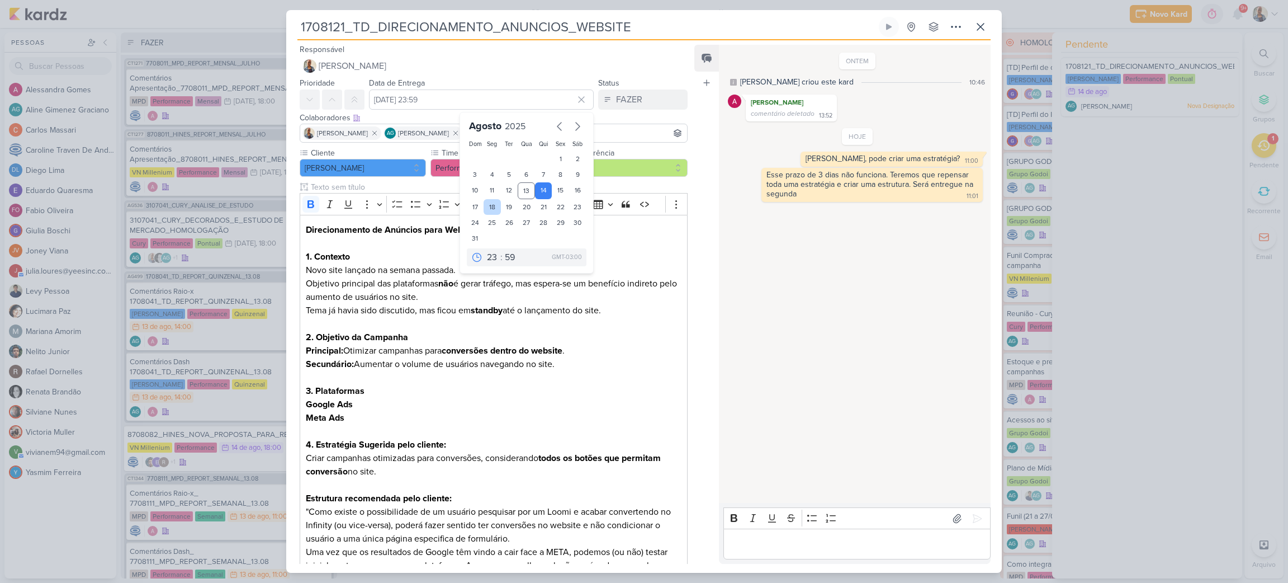
click at [484, 205] on div "18" at bounding box center [492, 207] width 17 height 16
type input "[DATE] 23:59"
click at [542, 242] on div "1 2 3 4 5 6 7 8 9 10 11 12 13 14 15 16 17 18 19 20 21 22 23 24 25 26 27 28 29 3…" at bounding box center [527, 198] width 120 height 95
click at [608, 247] on p "Editor editing area: main" at bounding box center [494, 242] width 376 height 13
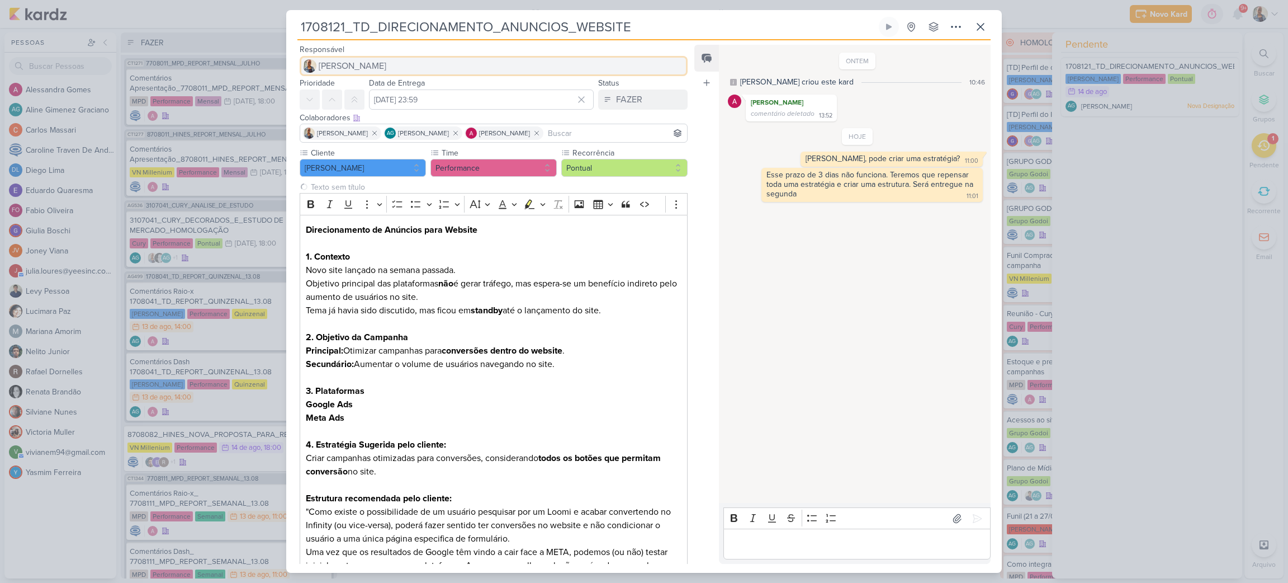
click at [370, 68] on button "[PERSON_NAME]" at bounding box center [494, 66] width 388 height 20
type input "nelit"
click at [370, 92] on button "[PERSON_NAME]" at bounding box center [493, 88] width 387 height 20
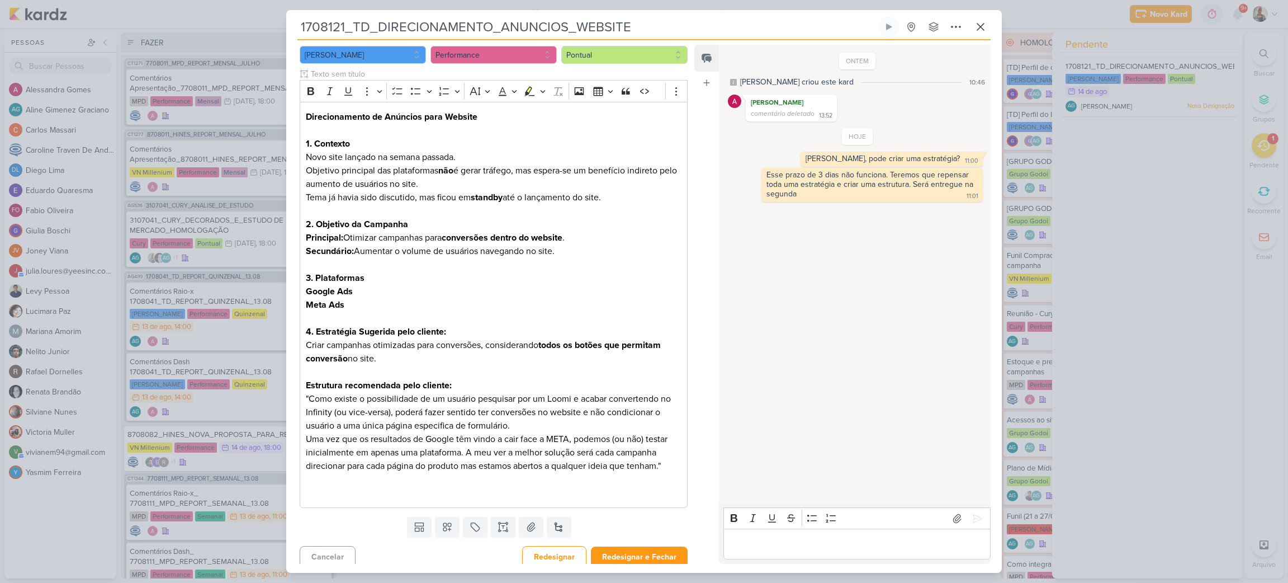
scroll to position [119, 0]
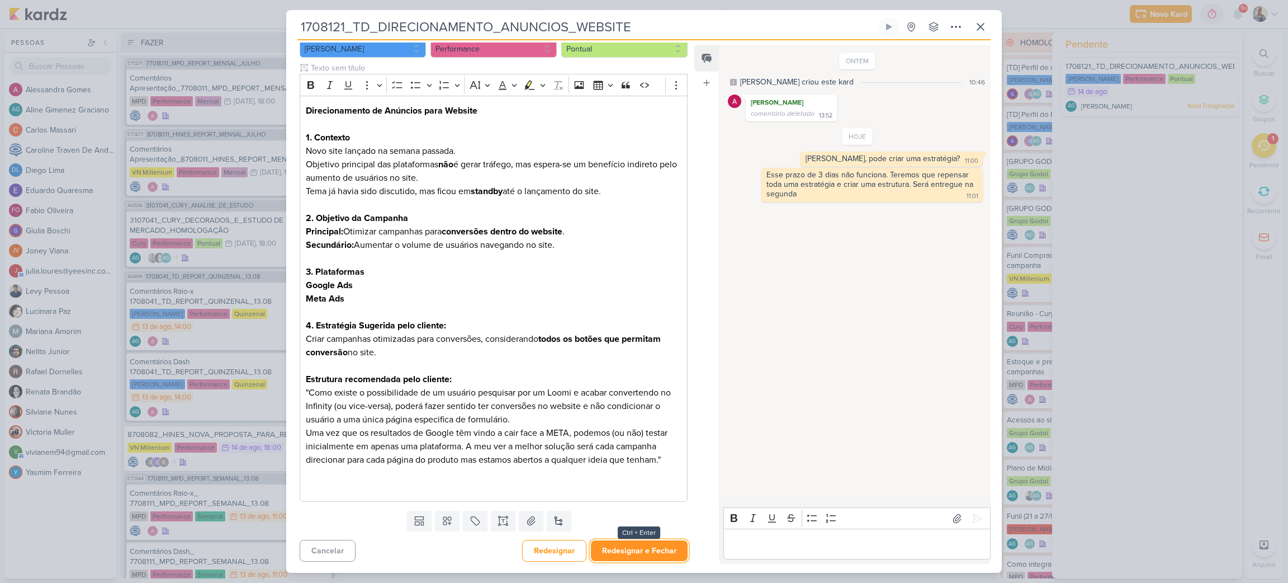
click at [656, 550] on button "Redesignar e Fechar" at bounding box center [639, 550] width 97 height 21
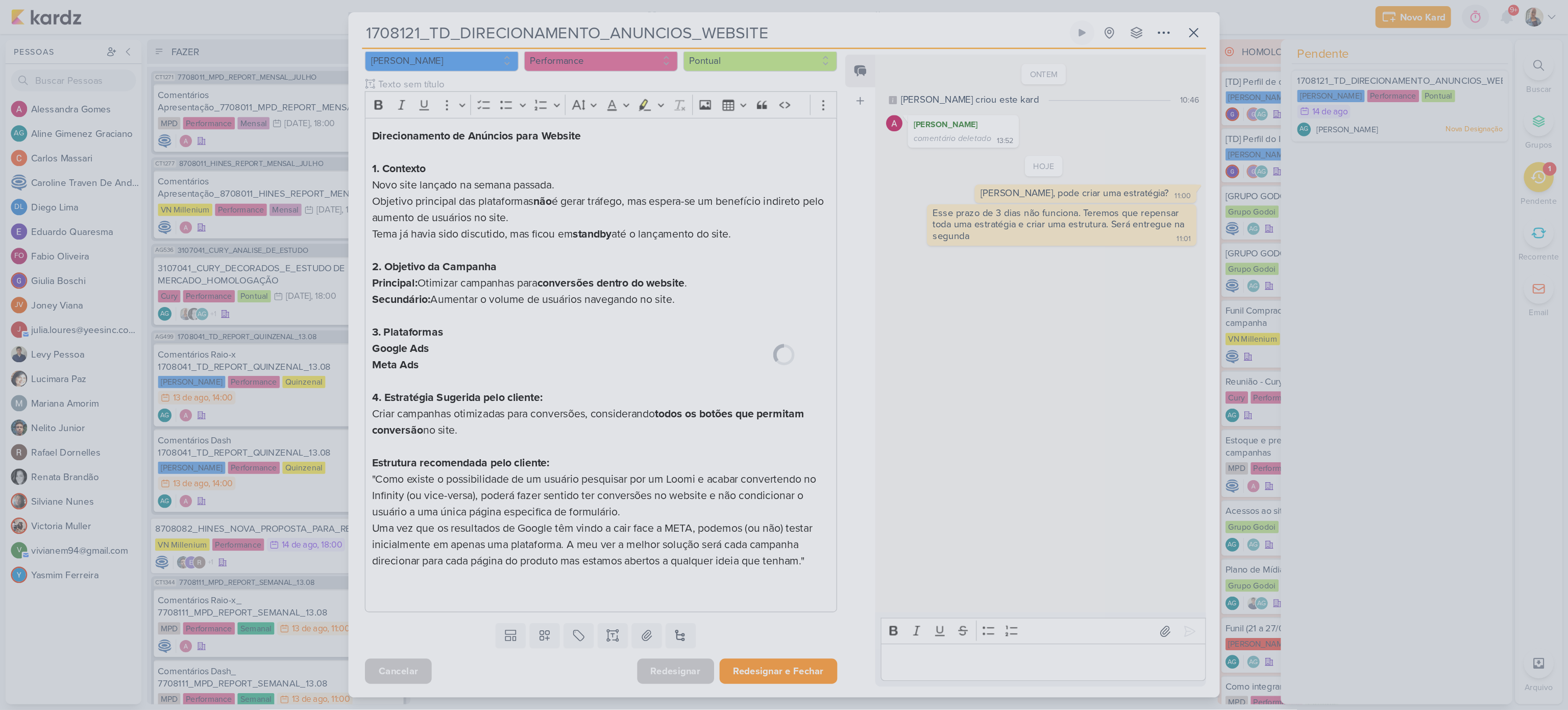
scroll to position [108, 0]
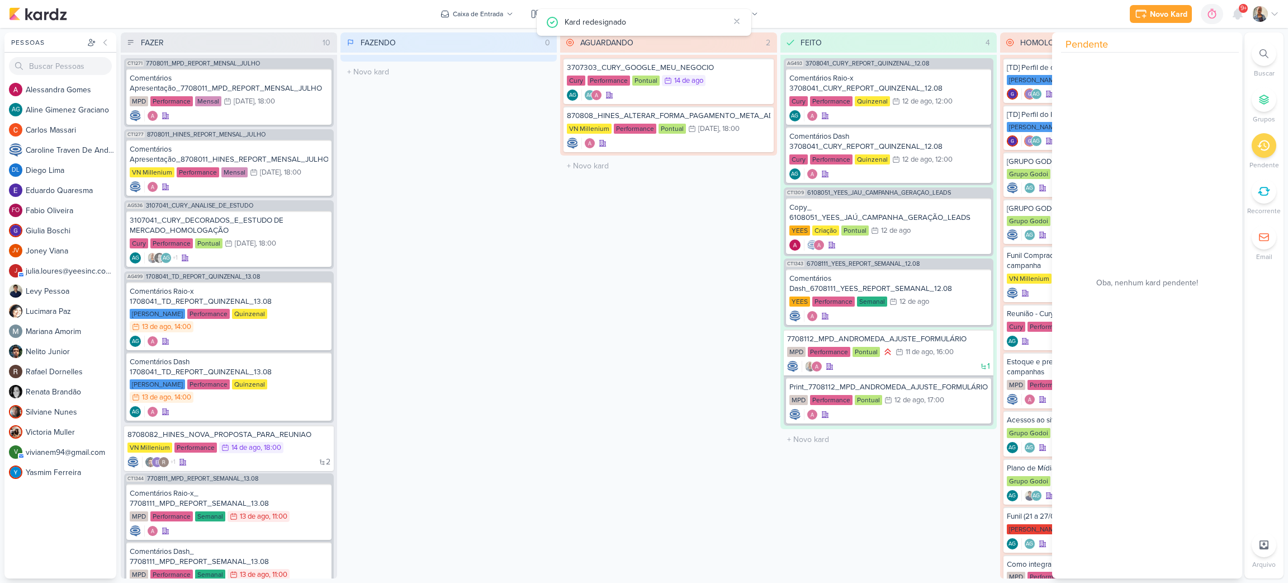
click at [525, 498] on div "FAZENDO 0 Mover Para Esquerda Mover Para Direita [GEOGRAPHIC_DATA] O título do …" at bounding box center [448, 305] width 216 height 546
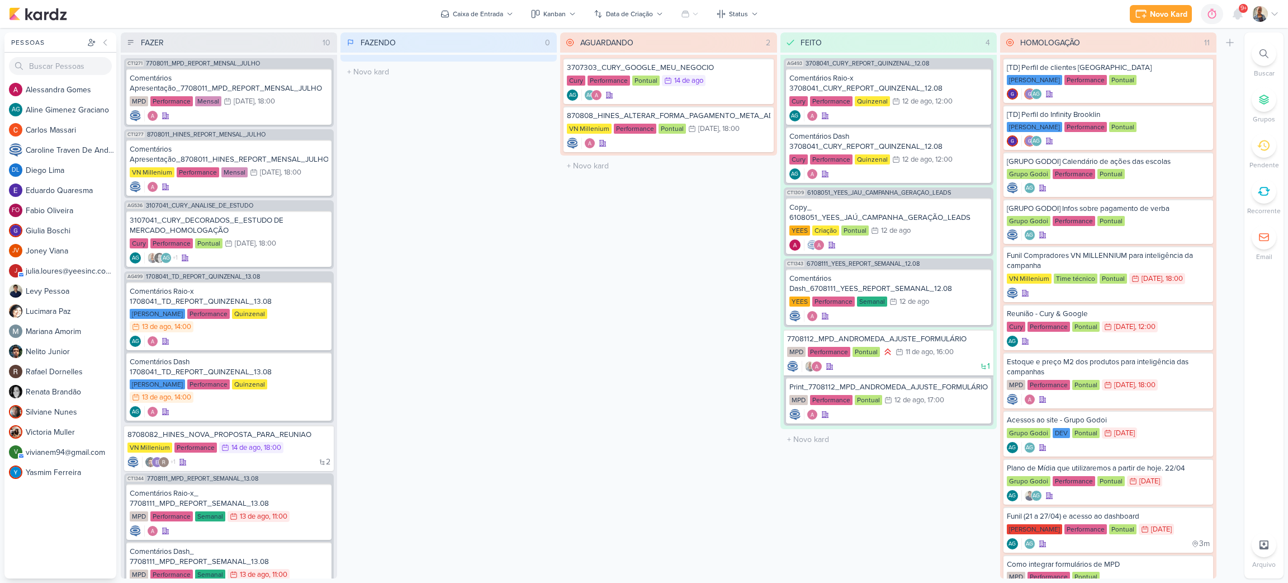
click at [400, 328] on div "FAZENDO 0 Mover Para Esquerda Mover Para Direita [GEOGRAPHIC_DATA] O título do …" at bounding box center [448, 305] width 216 height 546
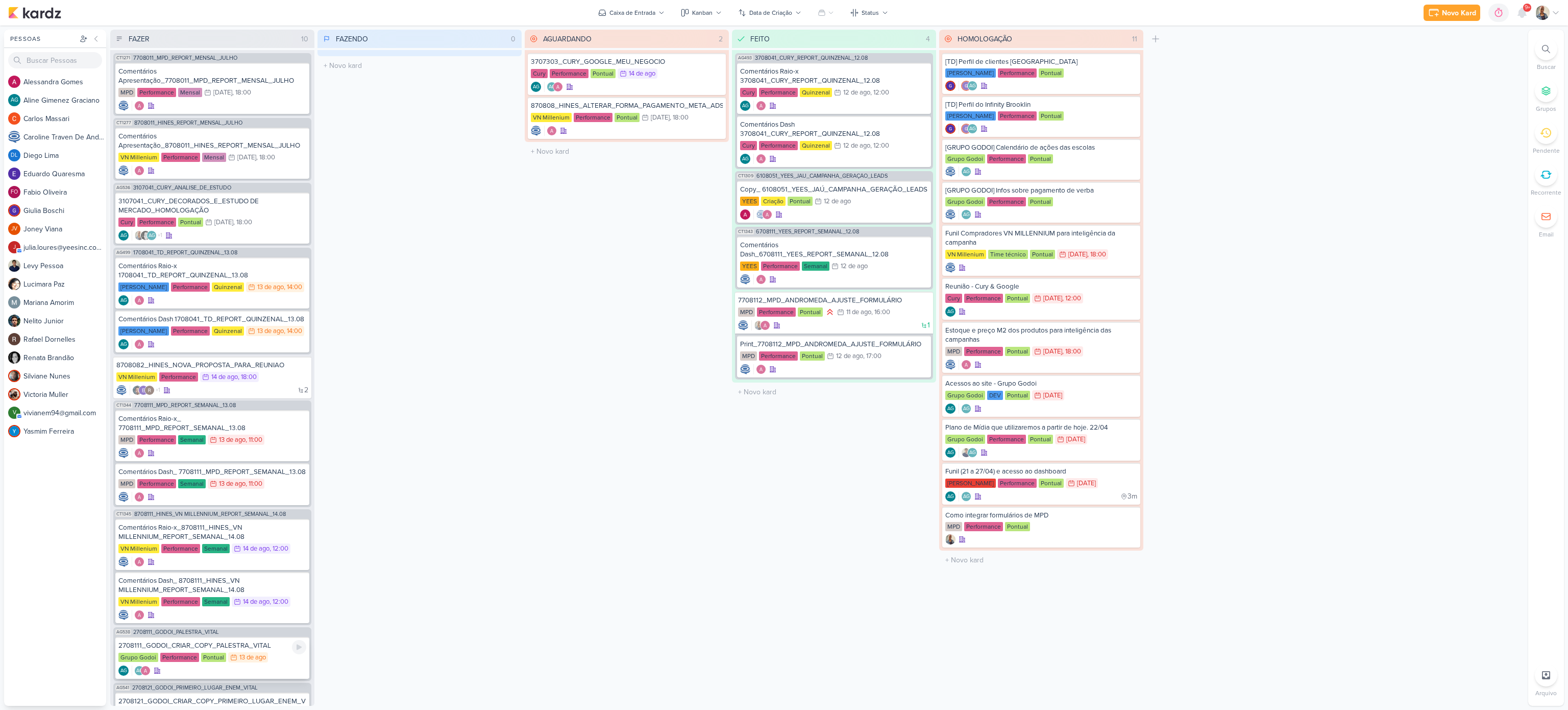
click at [243, 532] on div "2708111_GODOI_CRIAR_COPY_PALESTRA_VITAL" at bounding box center [213, 646] width 188 height 9
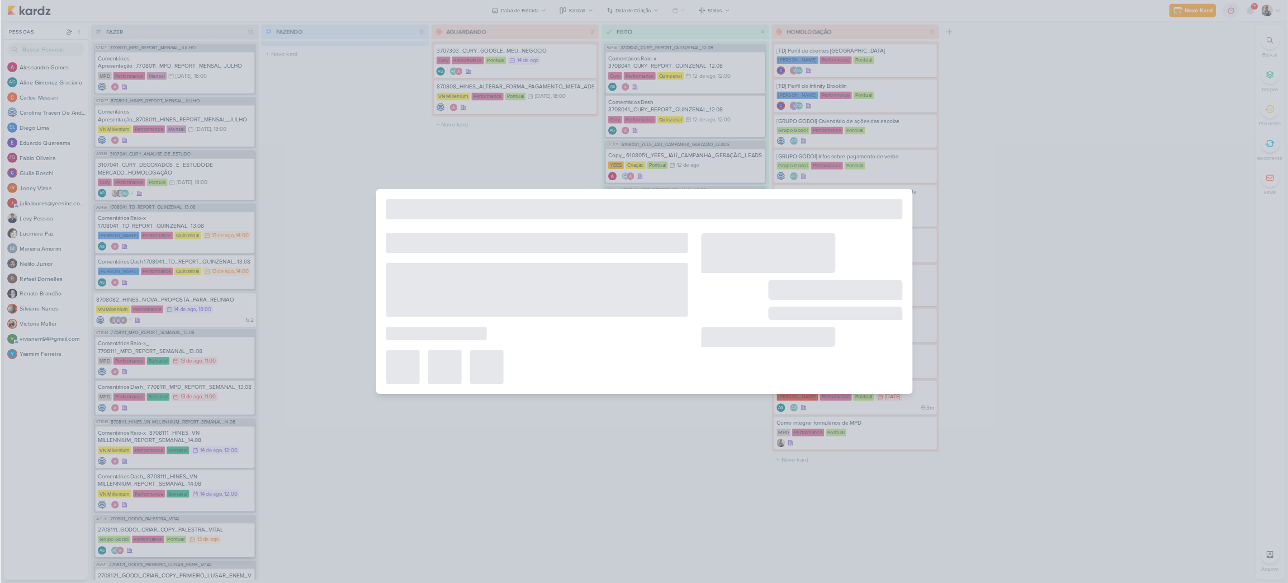
scroll to position [0, 0]
type input "2708111_GODOI_CRIAR_COPY_PALESTRA_VITAL"
type input "[DATE] 23:59"
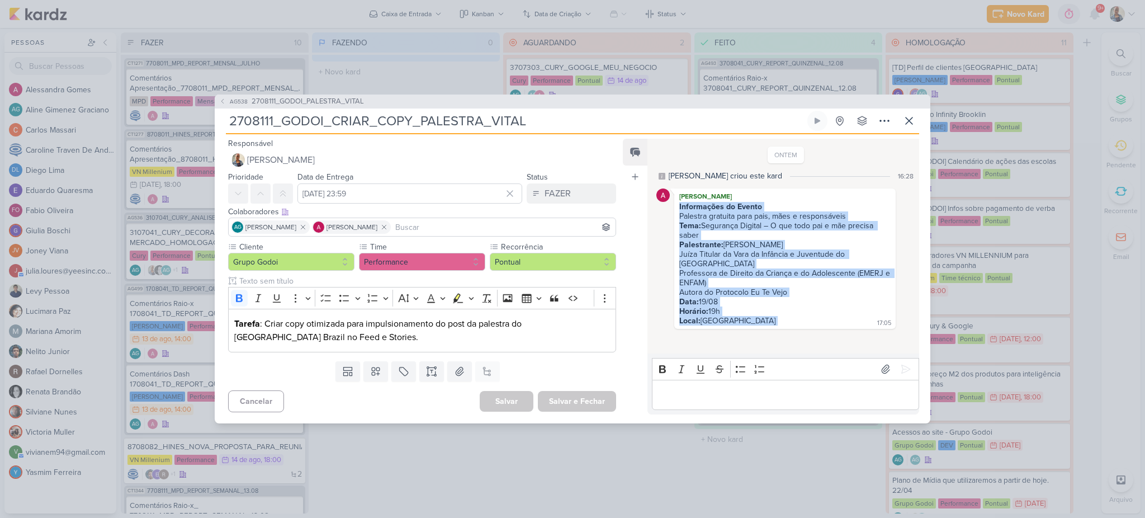
drag, startPoint x: 786, startPoint y: 318, endPoint x: 679, endPoint y: 209, distance: 153.0
click at [679, 209] on div "Informações do Evento Palestra gratuita para pais, mães e responsáveis Tema: Se…" at bounding box center [784, 264] width 217 height 125
copy div "Informações do Evento Palestra gratuita para pais, mães e responsáveis Tema: Se…"
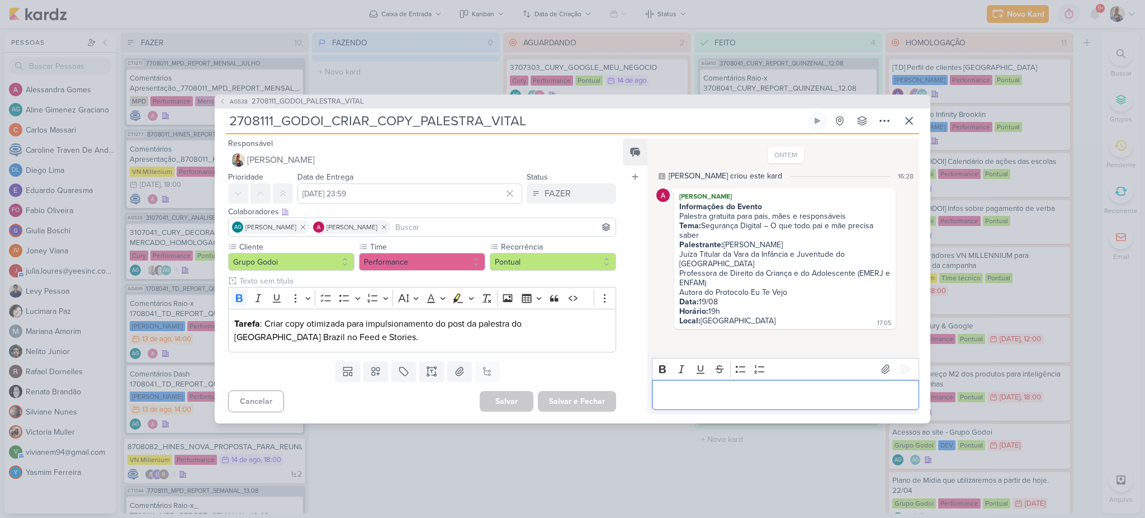
click at [717, 394] on p "Editor editing area: main" at bounding box center [784, 394] width 255 height 13
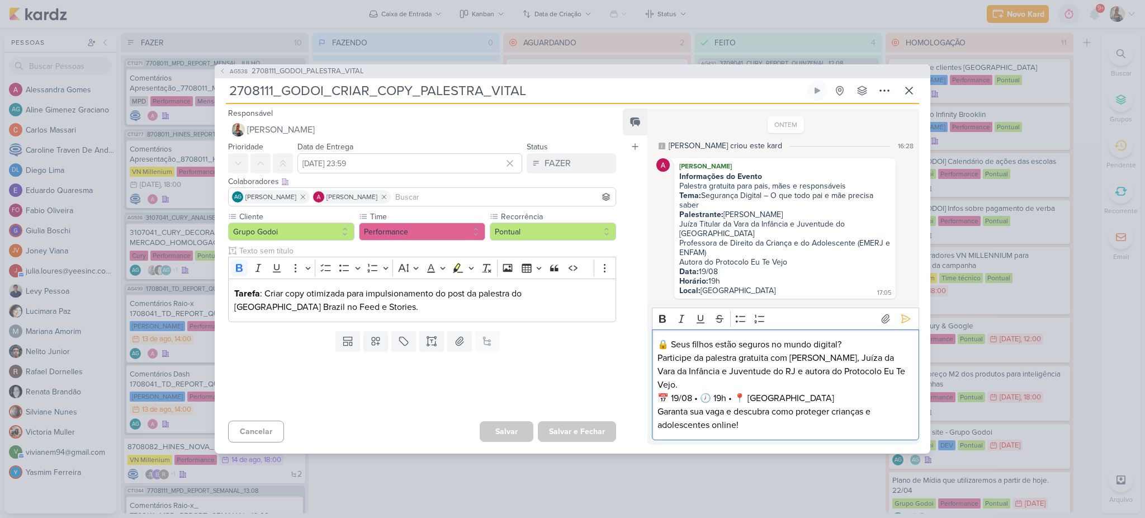
click at [659, 342] on p "🔒 Seus filhos estão seguros no mundo digital? Participe da palestra gratuita co…" at bounding box center [784, 385] width 255 height 94
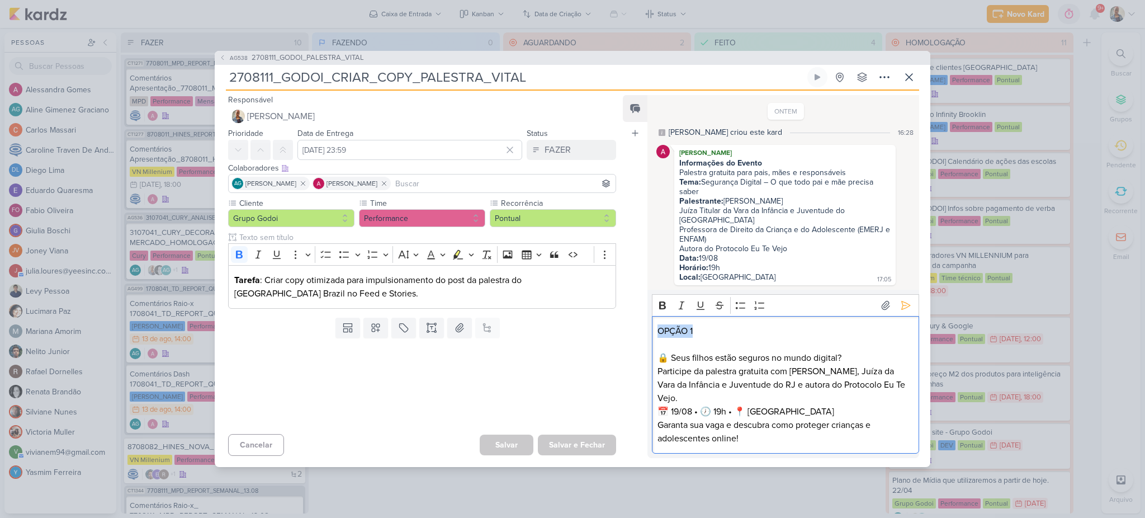
drag, startPoint x: 705, startPoint y: 332, endPoint x: 648, endPoint y: 328, distance: 56.6
click at [648, 328] on div "Rich Text Editor Bold Italic Underline Strikethrough Bulleted List Numbered Lis…" at bounding box center [783, 374] width 272 height 168
click at [660, 305] on icon "Editor toolbar" at bounding box center [662, 305] width 7 height 8
click at [900, 307] on icon at bounding box center [905, 305] width 11 height 11
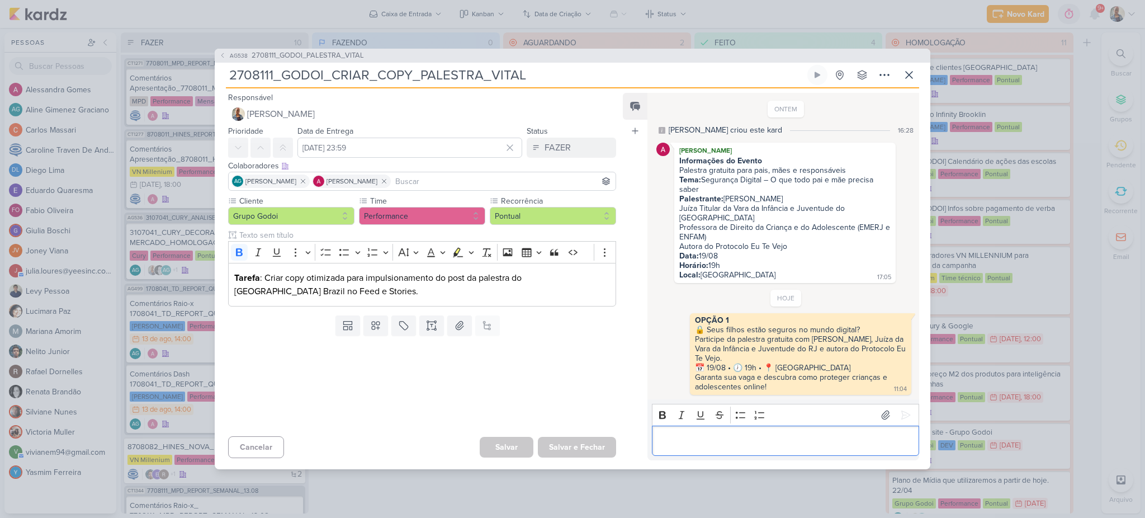
click at [755, 437] on p "Editor editing area: main" at bounding box center [784, 440] width 255 height 13
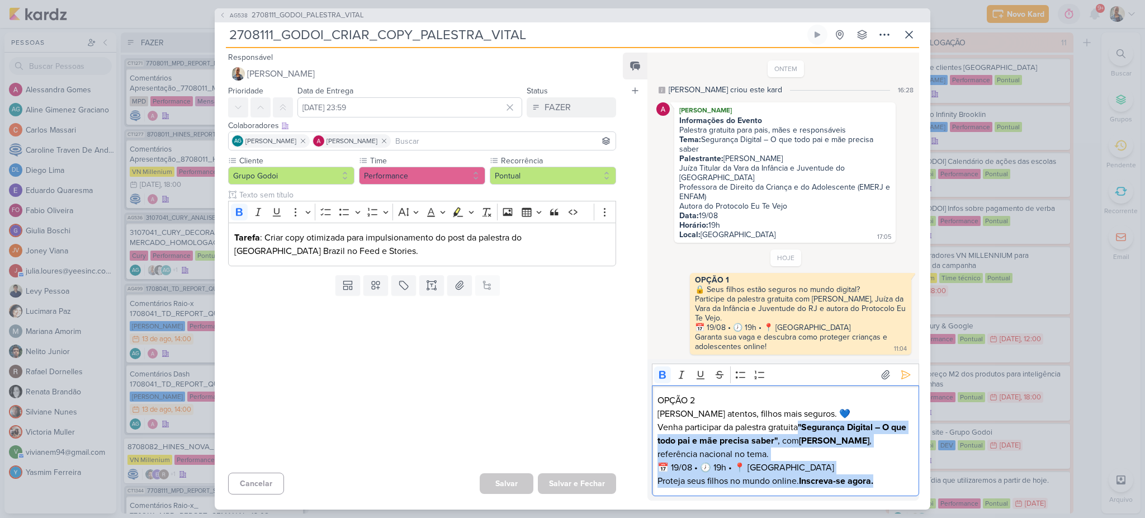
drag, startPoint x: 801, startPoint y: 430, endPoint x: 879, endPoint y: 481, distance: 93.7
click at [879, 481] on p "[PERSON_NAME] atentos, filhos mais seguros. 💙 [PERSON_NAME] participar da pales…" at bounding box center [784, 447] width 255 height 80
click at [658, 377] on icon "Editor toolbar" at bounding box center [662, 374] width 11 height 11
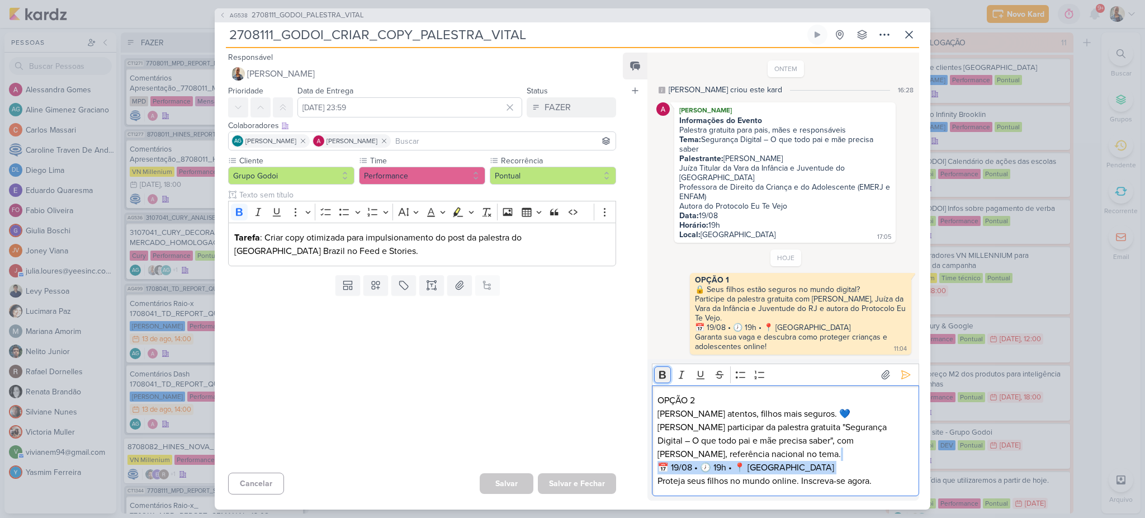
click at [658, 377] on icon "Editor toolbar" at bounding box center [662, 374] width 11 height 11
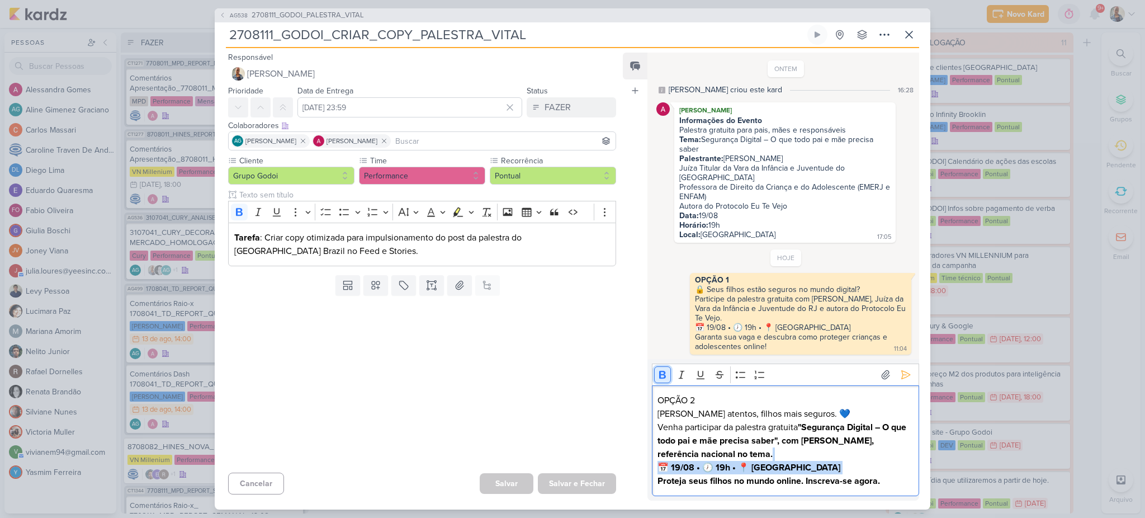
click at [658, 377] on icon "Editor toolbar" at bounding box center [662, 374] width 11 height 11
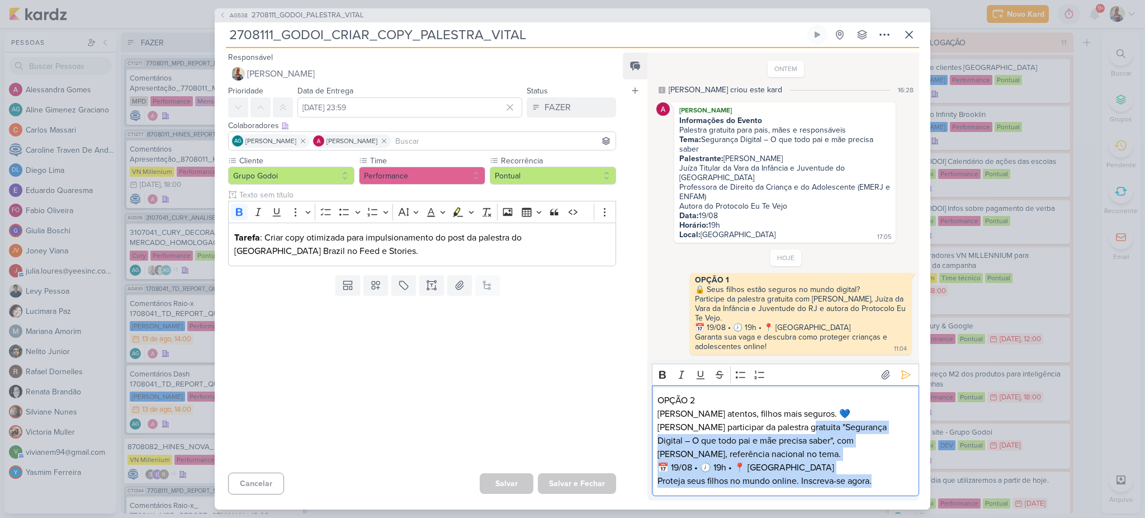
click at [877, 457] on p "[PERSON_NAME] atentos, filhos mais seguros. 💙 [PERSON_NAME] participar da pales…" at bounding box center [784, 447] width 255 height 80
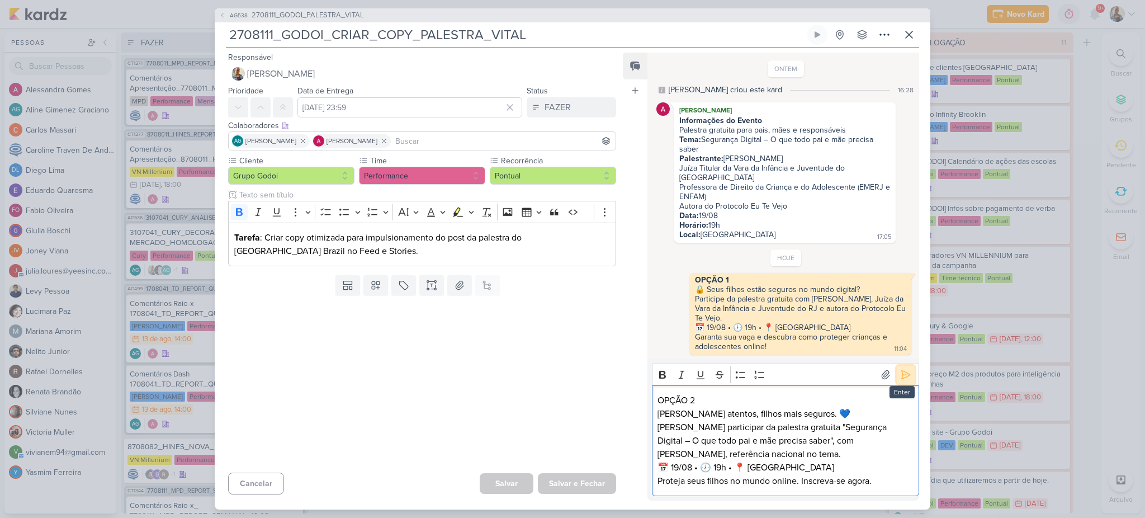
click at [900, 370] on icon at bounding box center [905, 374] width 11 height 11
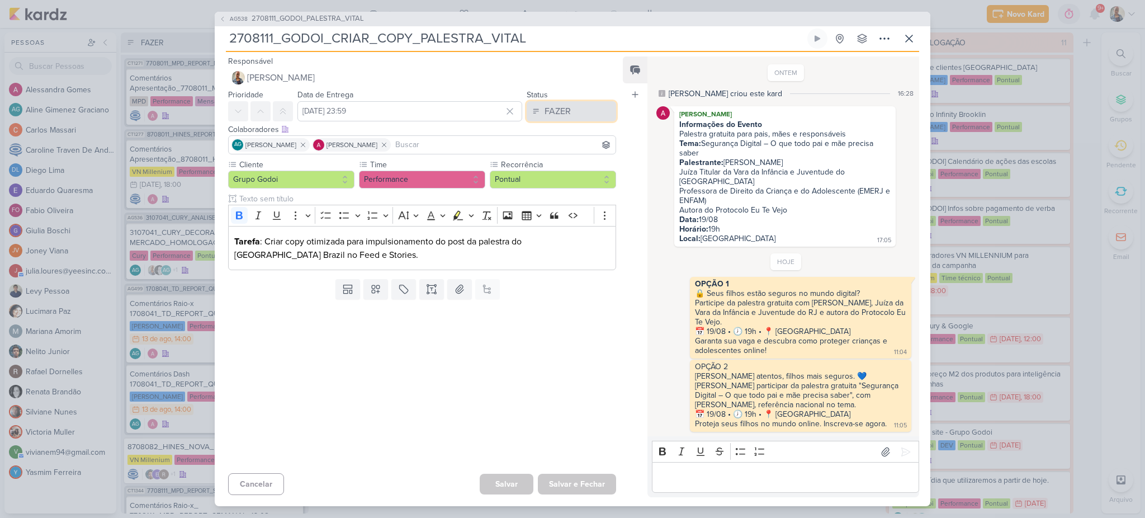
click at [558, 106] on div "FAZER" at bounding box center [557, 111] width 26 height 13
click at [538, 186] on div "FEITO" at bounding box center [548, 192] width 21 height 12
click at [574, 484] on button "Salvar e Fechar" at bounding box center [577, 483] width 78 height 21
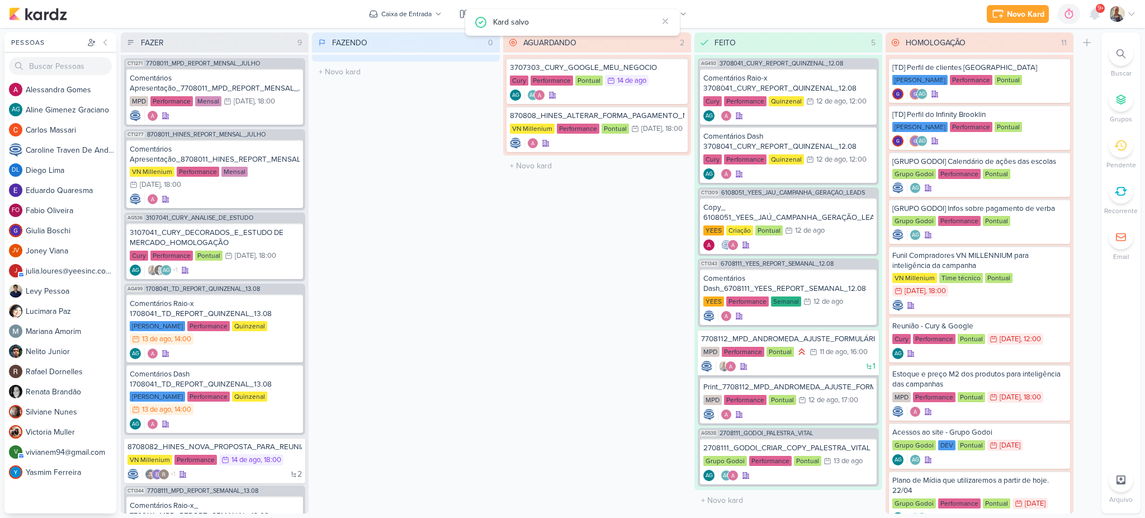
click at [413, 378] on div "FAZENDO 0 Mover Para Esquerda Mover Para Direita [GEOGRAPHIC_DATA] O título do …" at bounding box center [406, 272] width 188 height 481
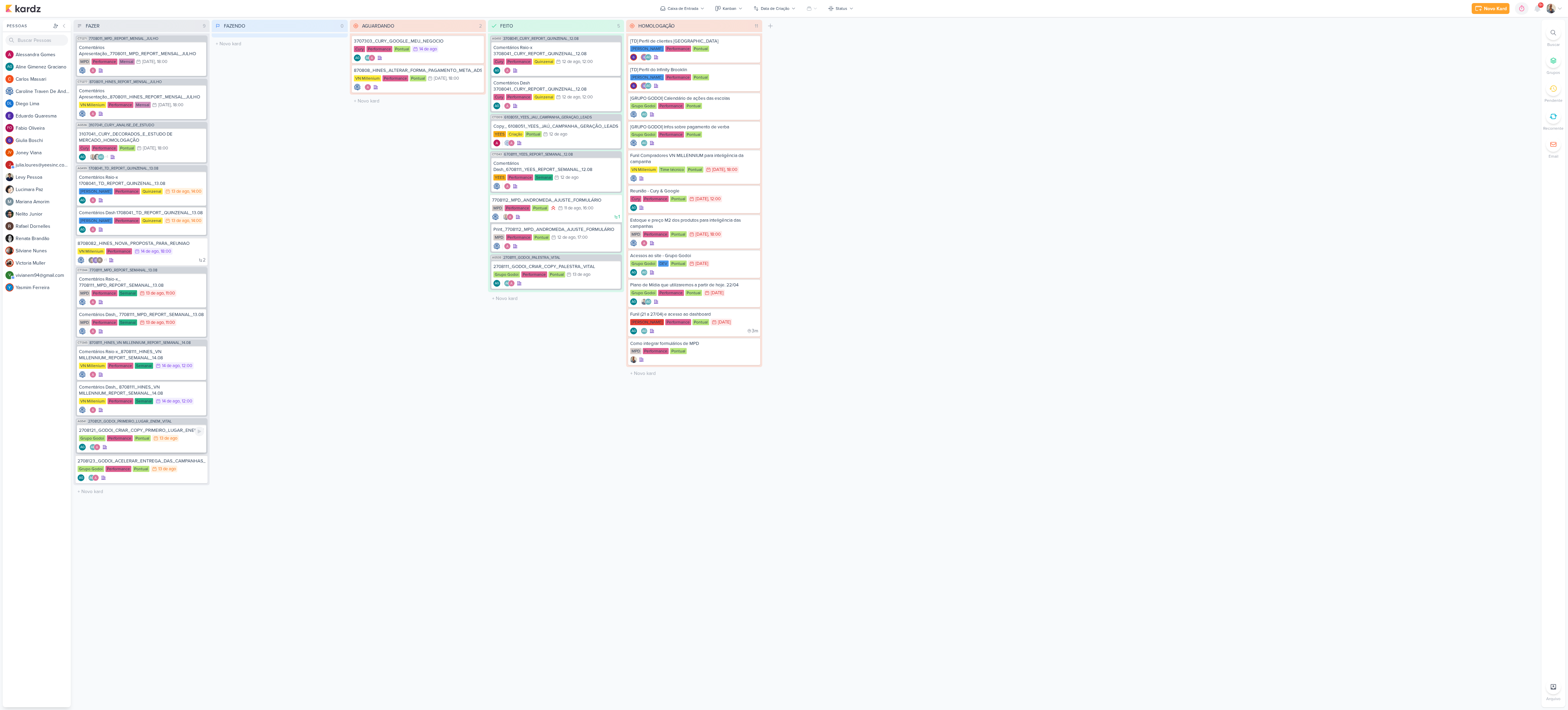
click at [187, 354] on div "AG AG" at bounding box center [142, 446] width 125 height 7
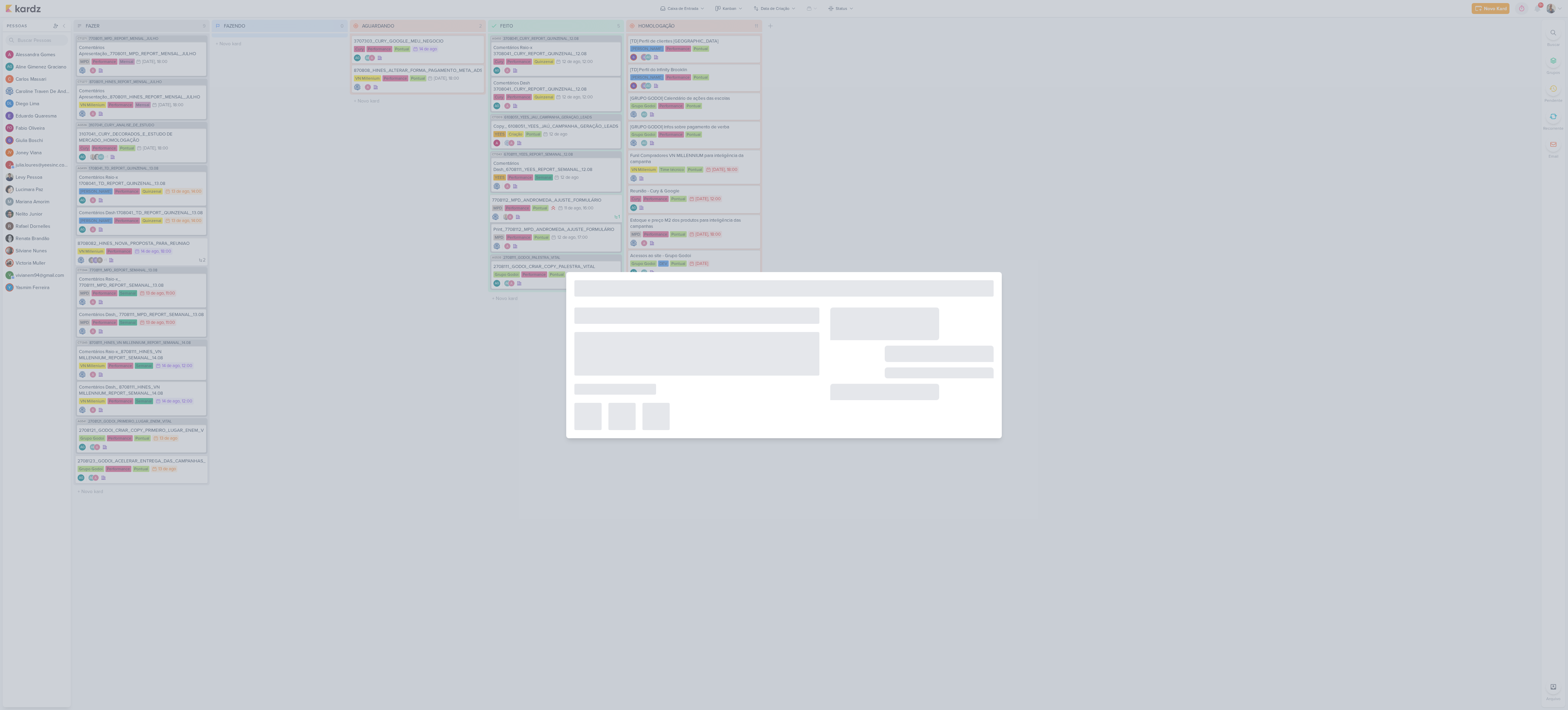
type input "2708121_GODOI_CRIAR_COPY_PRIMEIRO_LUGAR_ENEM_VITAL"
